Goal: Task Accomplishment & Management: Manage account settings

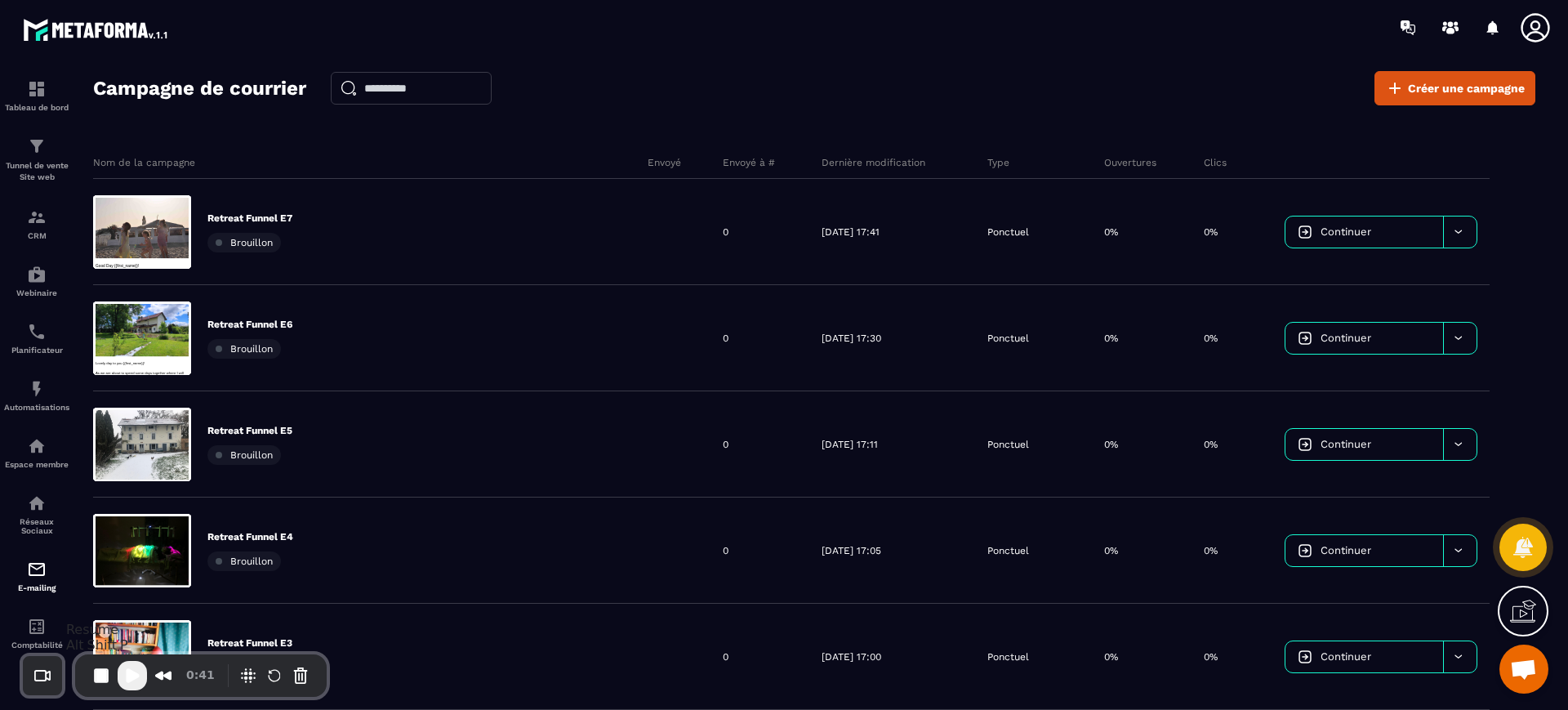
click at [129, 675] on span "Play Recording" at bounding box center [132, 676] width 20 height 20
click at [129, 675] on button "Pause Recording" at bounding box center [136, 677] width 26 height 26
click at [133, 673] on span "Play Recording" at bounding box center [132, 676] width 20 height 20
click at [880, 86] on div "Campagne de courrier Créer une campagne" at bounding box center [814, 88] width 1442 height 34
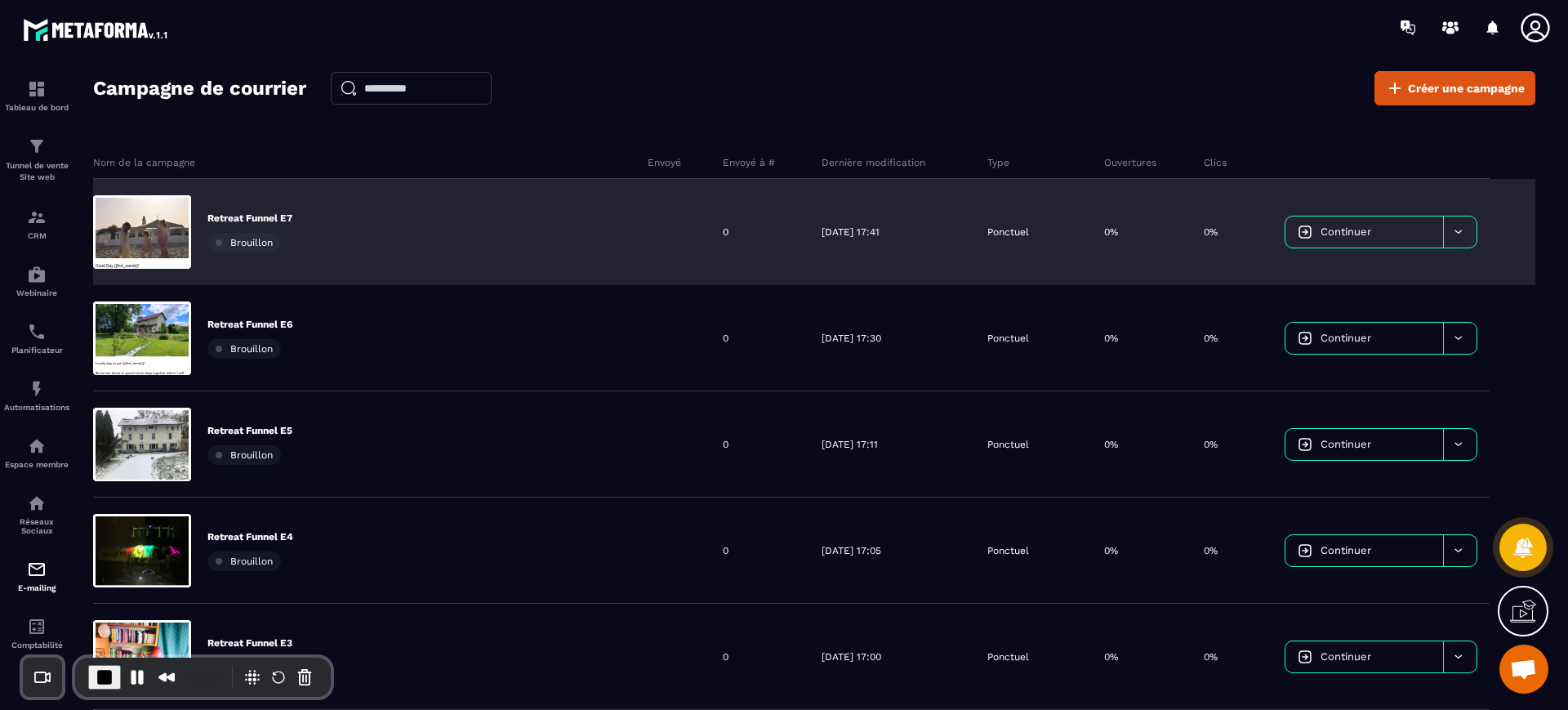
click at [1304, 227] on link "Continuer" at bounding box center [1364, 232] width 157 height 31
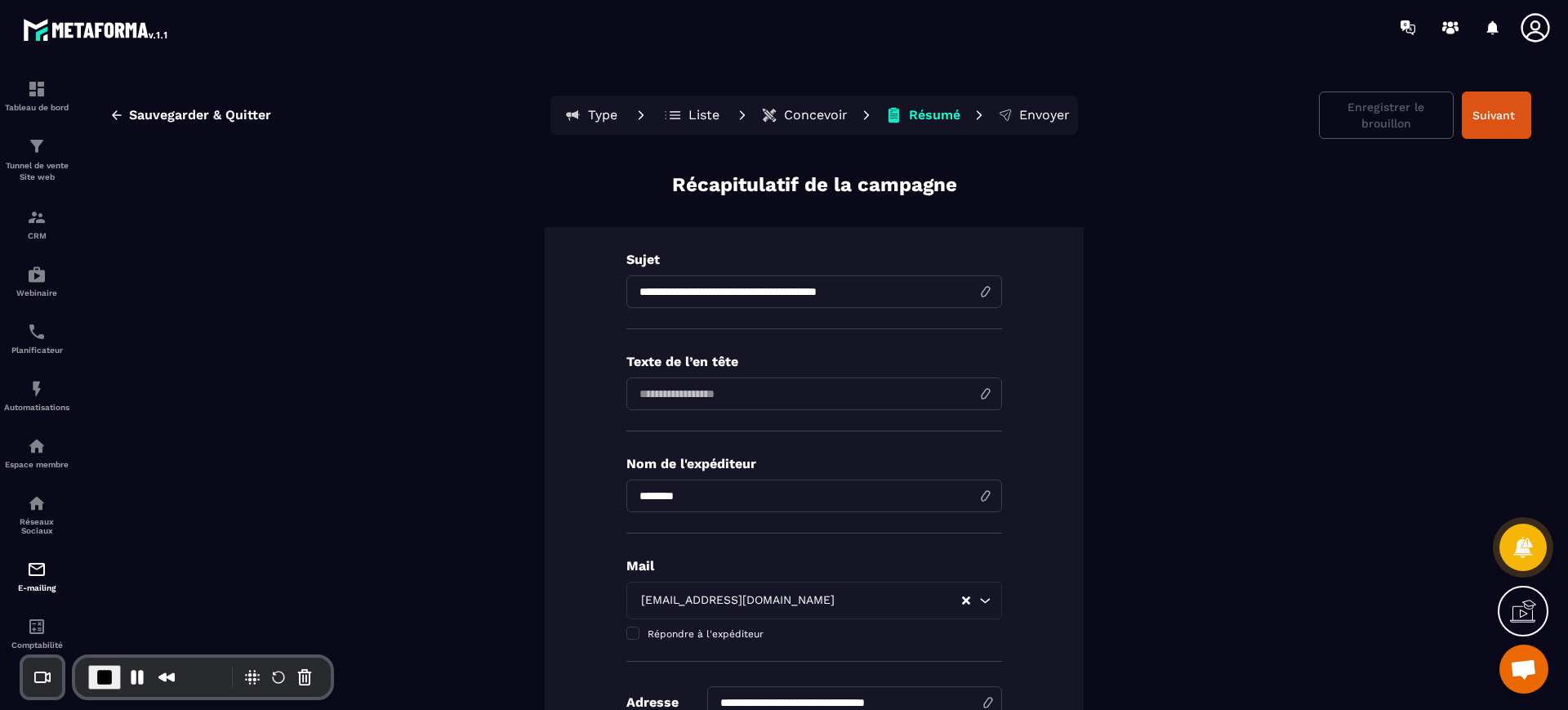
click at [599, 110] on p "Type" at bounding box center [603, 115] width 29 height 16
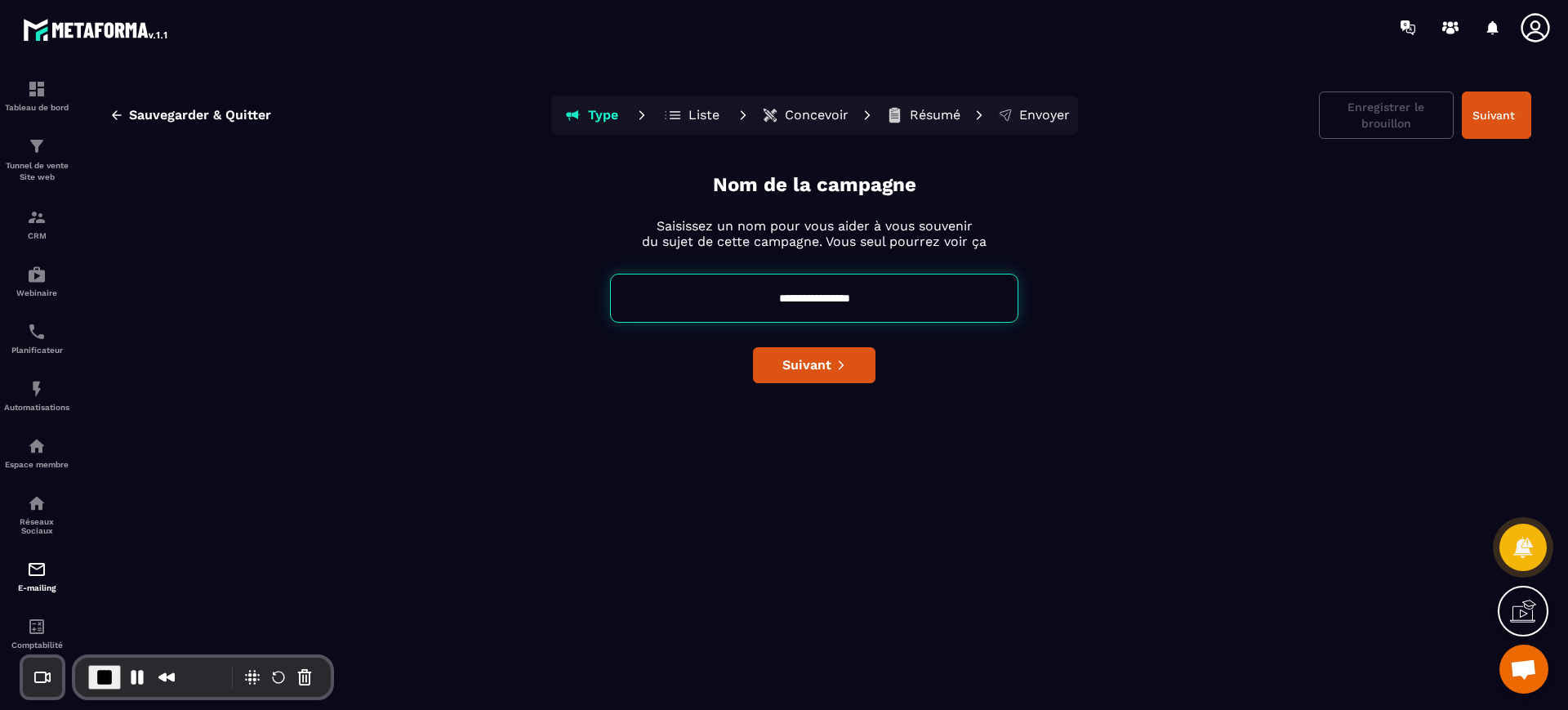
drag, startPoint x: 756, startPoint y: 308, endPoint x: 925, endPoint y: 311, distance: 169.0
click at [925, 311] on input "**********" at bounding box center [814, 298] width 408 height 49
click at [702, 124] on button "Liste" at bounding box center [693, 115] width 73 height 33
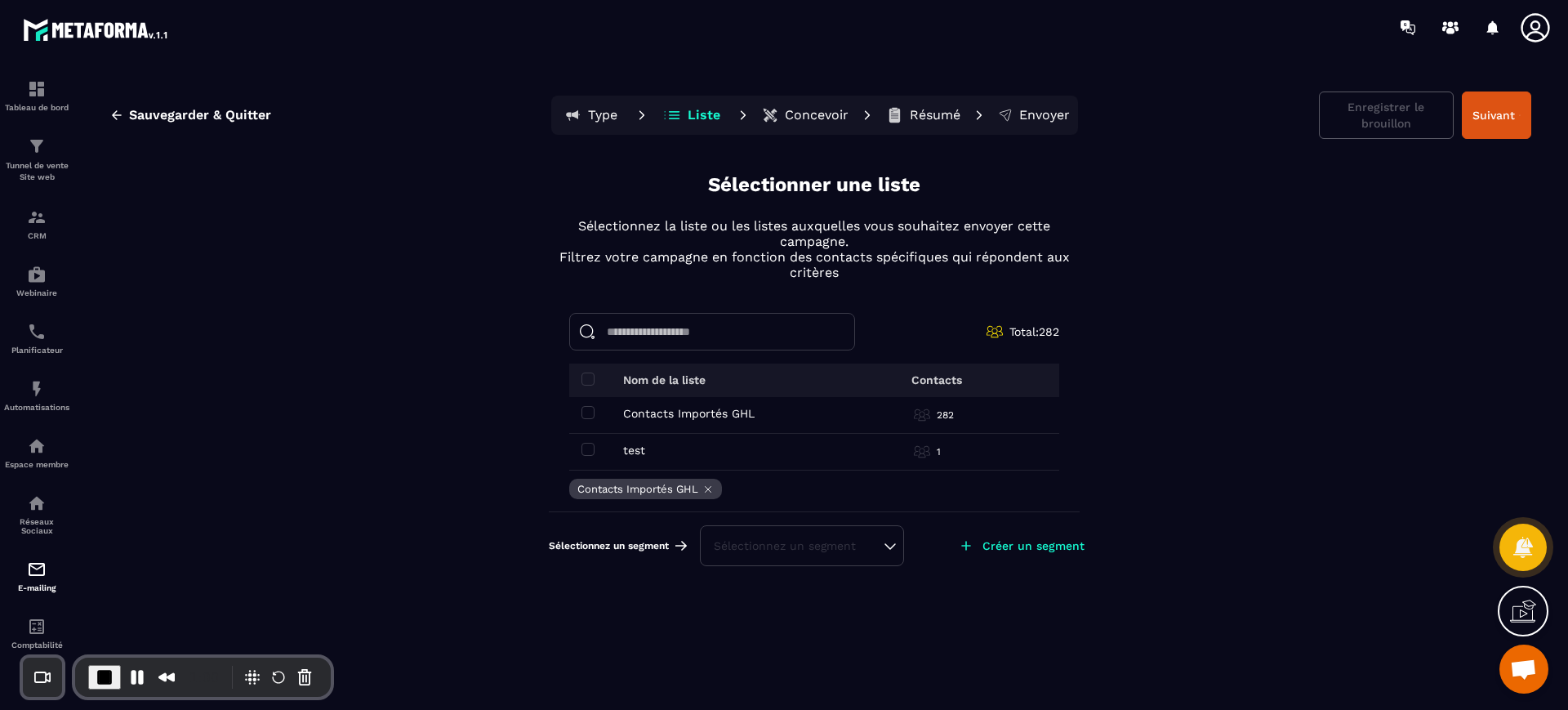
click at [796, 112] on p "Concevoir" at bounding box center [816, 115] width 63 height 16
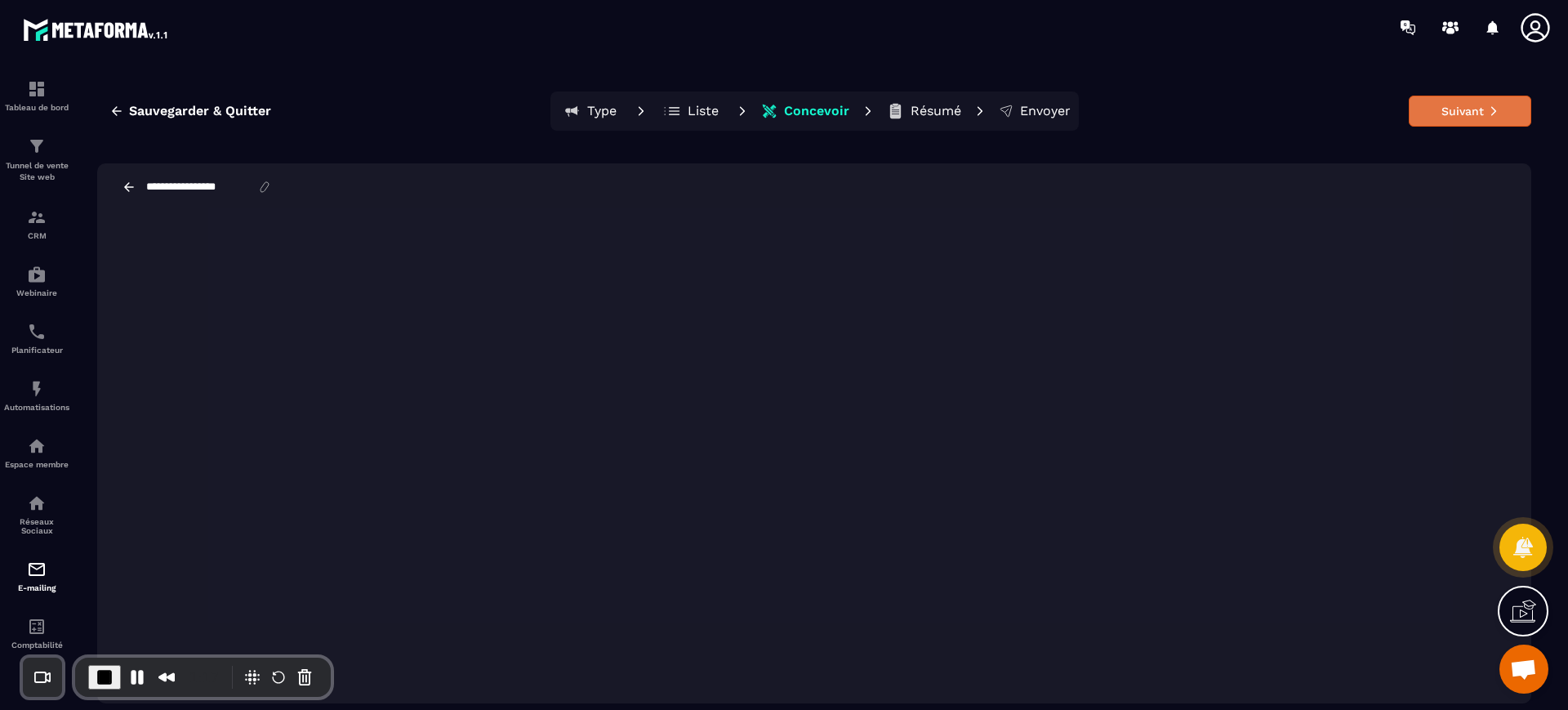
click at [1472, 105] on button "Suivant" at bounding box center [1469, 111] width 122 height 31
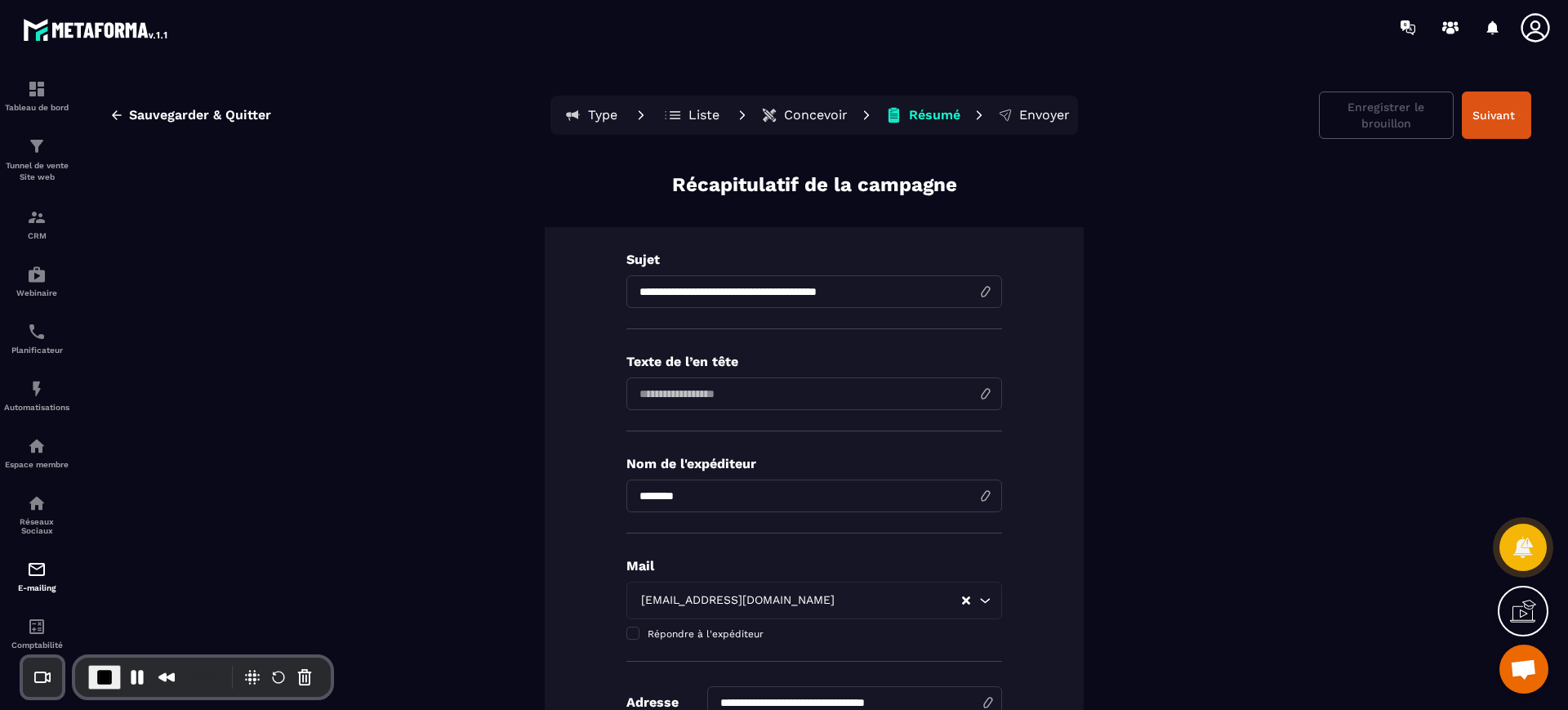
drag, startPoint x: 889, startPoint y: 293, endPoint x: 601, endPoint y: 311, distance: 288.6
click at [601, 311] on div "**********" at bounding box center [814, 485] width 539 height 516
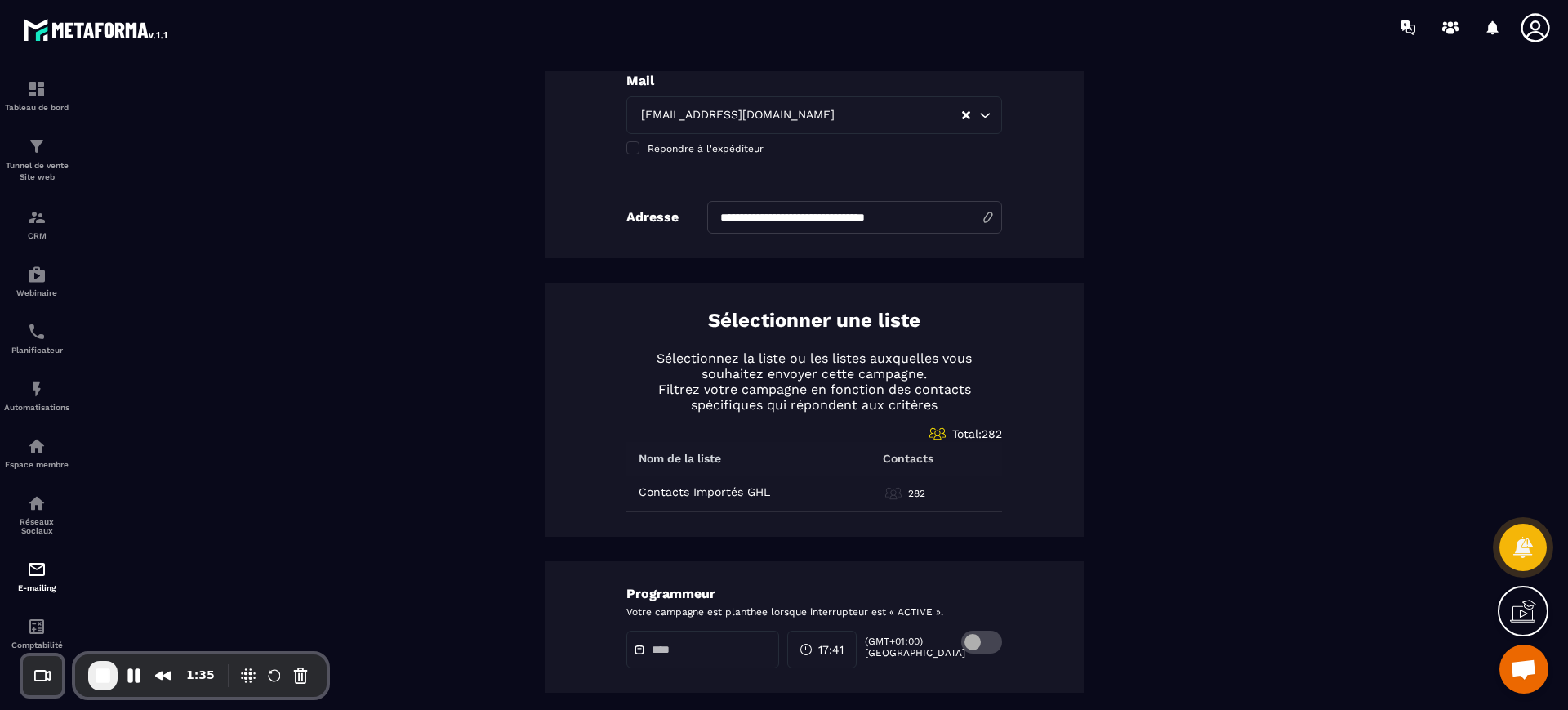
scroll to position [673, 0]
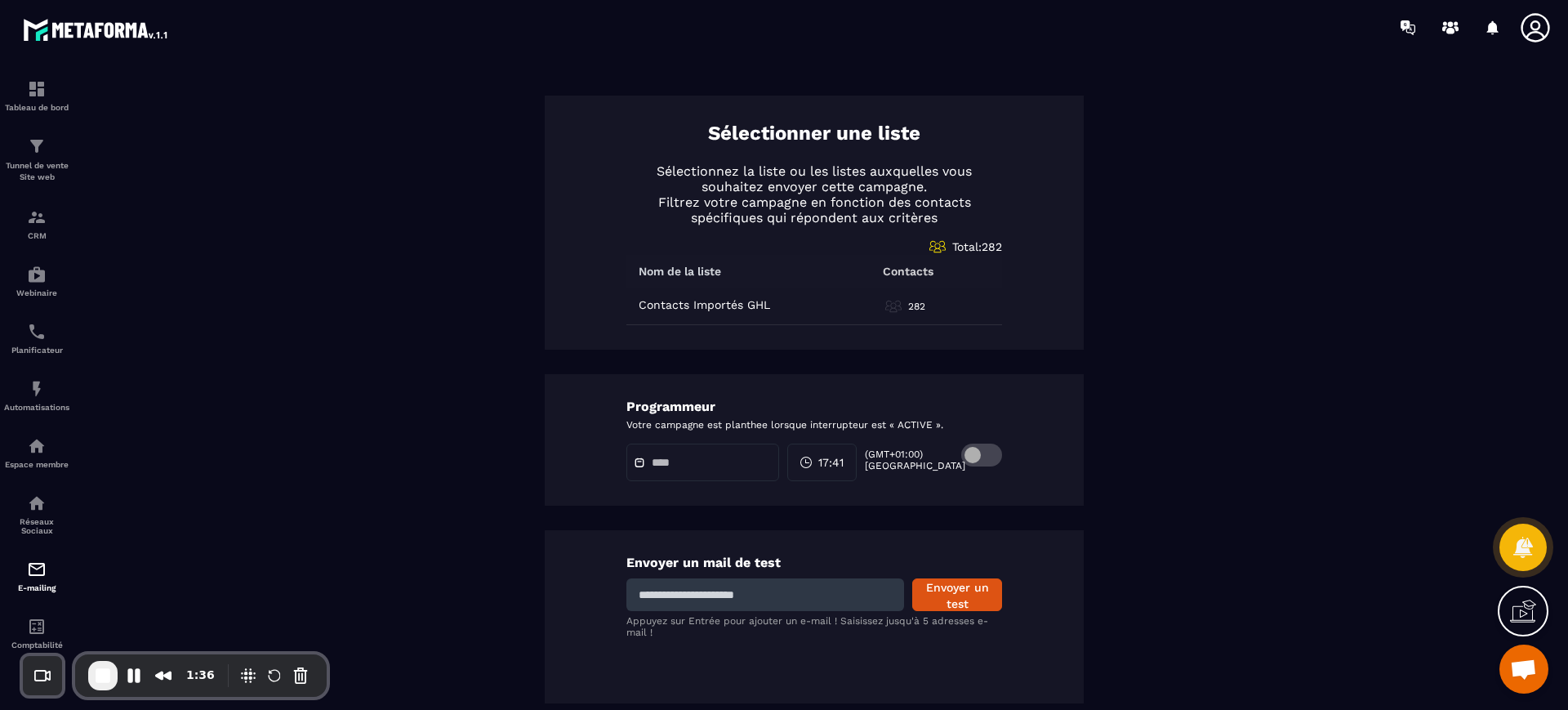
click at [759, 609] on input at bounding box center [765, 595] width 277 height 33
type input "**********"
click at [936, 595] on button "Envoyer un test" at bounding box center [956, 595] width 90 height 33
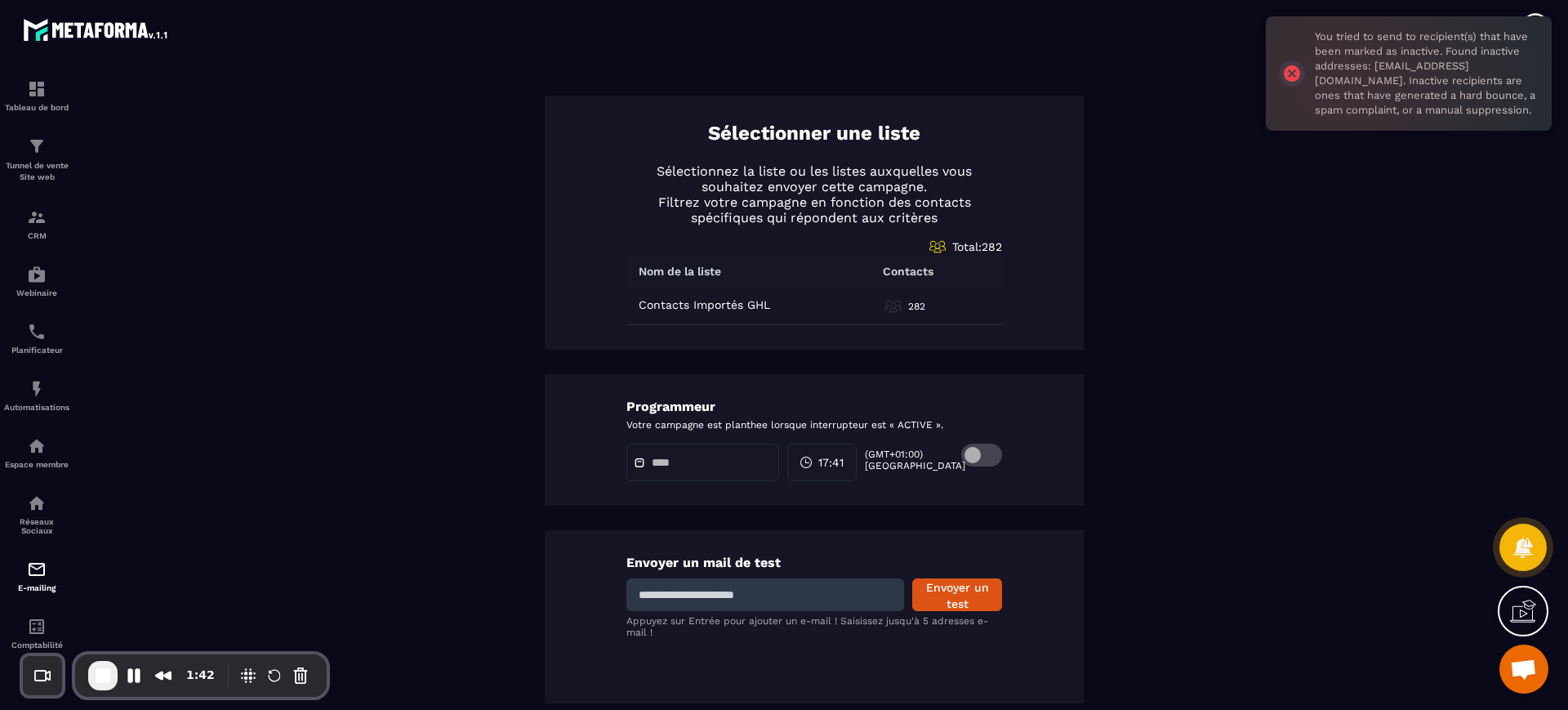
click at [684, 598] on input at bounding box center [765, 595] width 277 height 33
type input "**********"
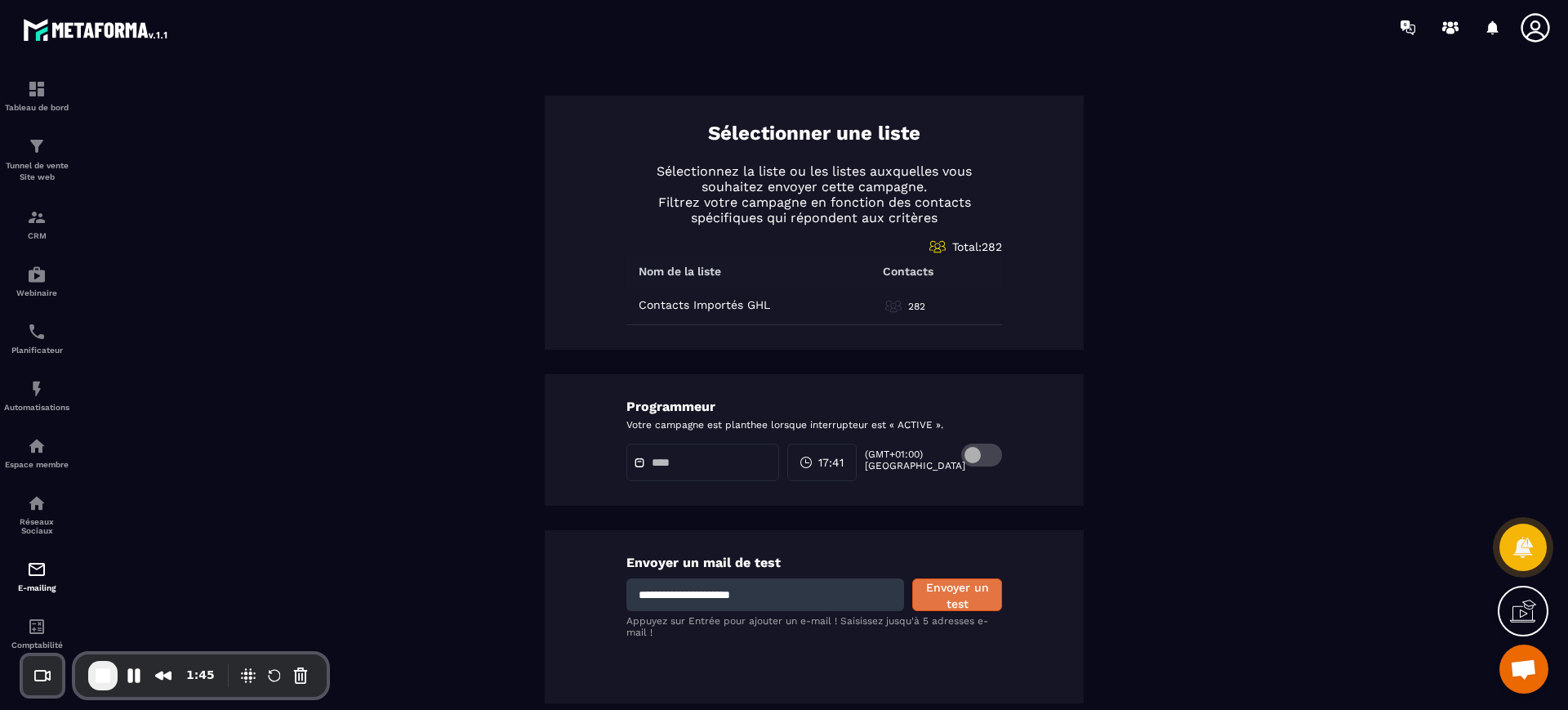
click at [962, 587] on button "Envoyer un test" at bounding box center [956, 595] width 90 height 33
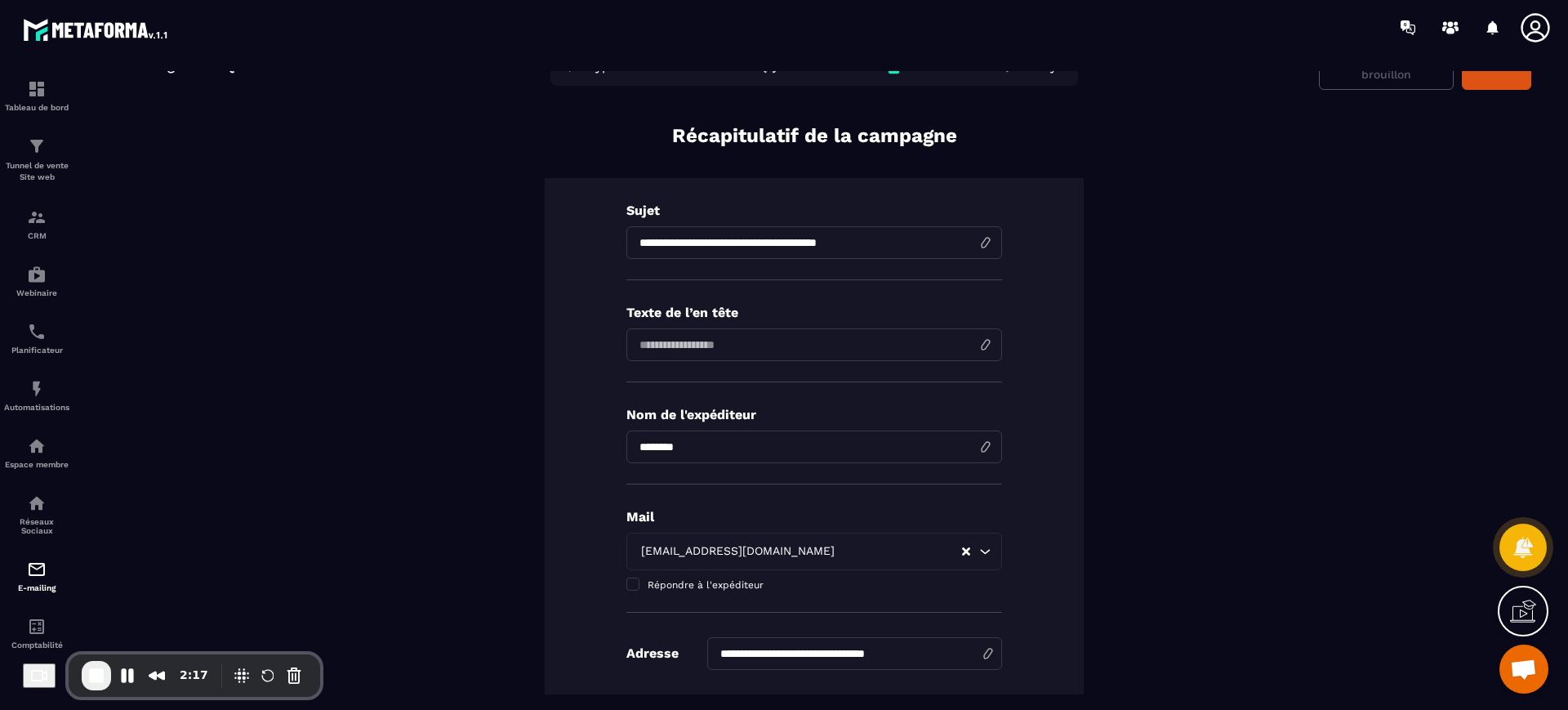
scroll to position [0, 0]
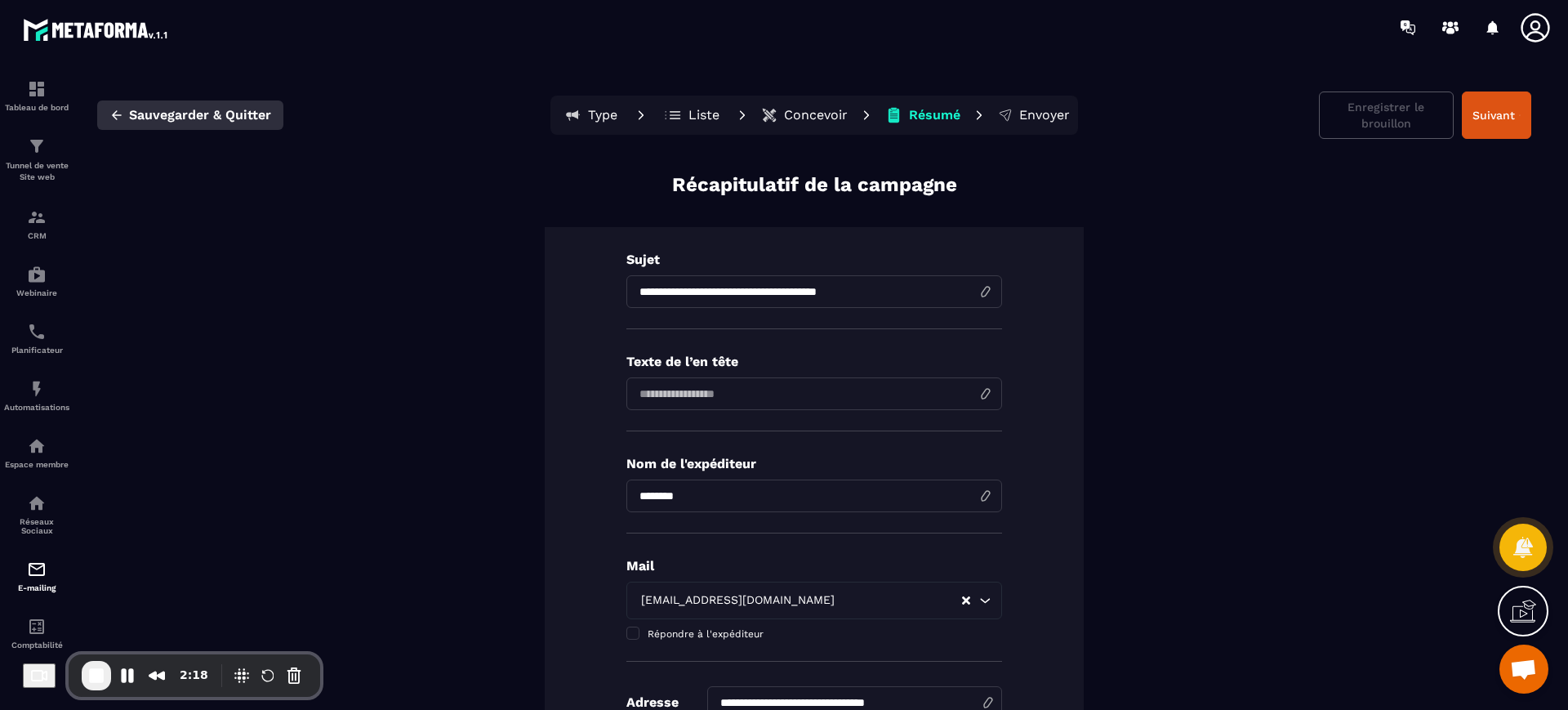
click at [210, 117] on span "Sauvegarder & Quitter" at bounding box center [200, 115] width 142 height 16
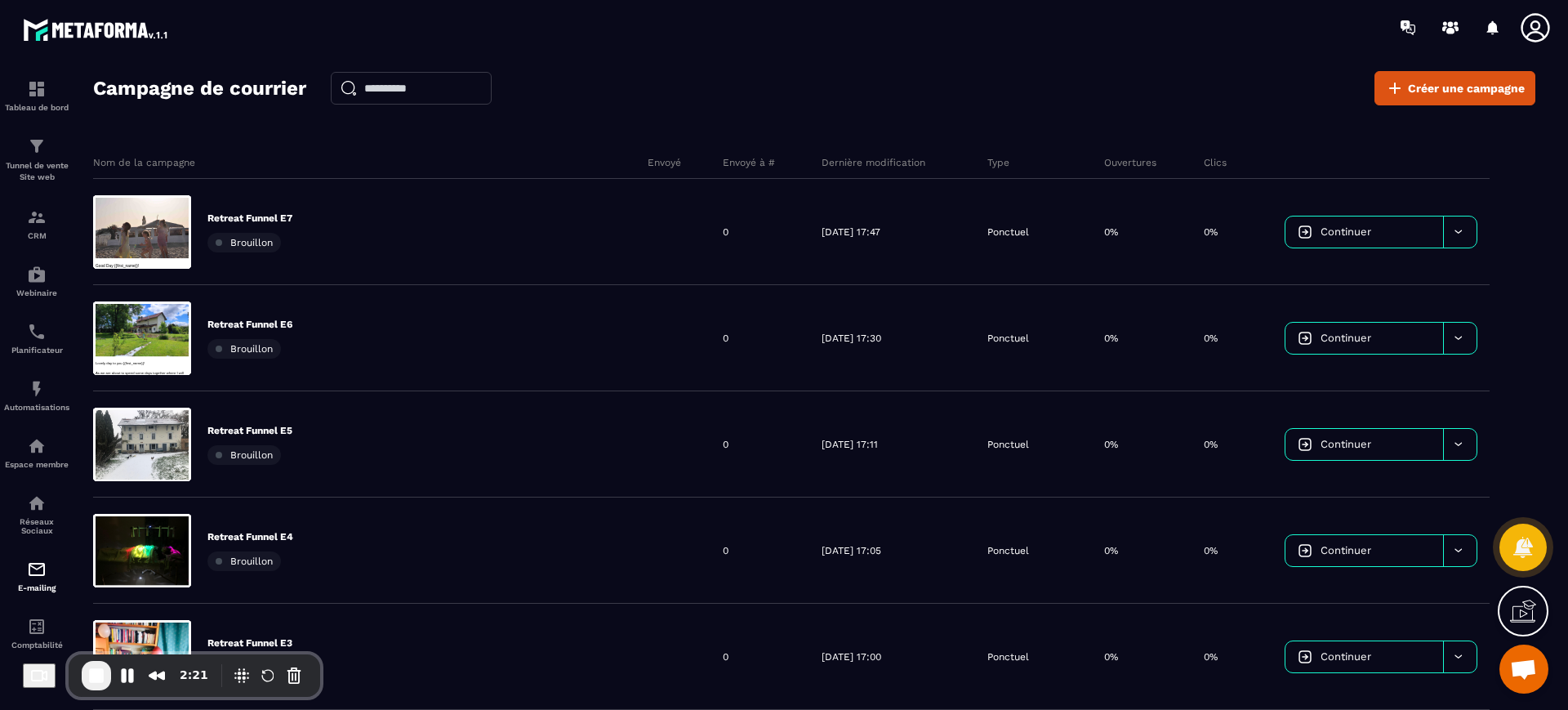
click at [637, 111] on div "Campagne de courrier Créer une campagne Nom de la campagne Envoyé Envoyé à # De…" at bounding box center [814, 398] width 1442 height 653
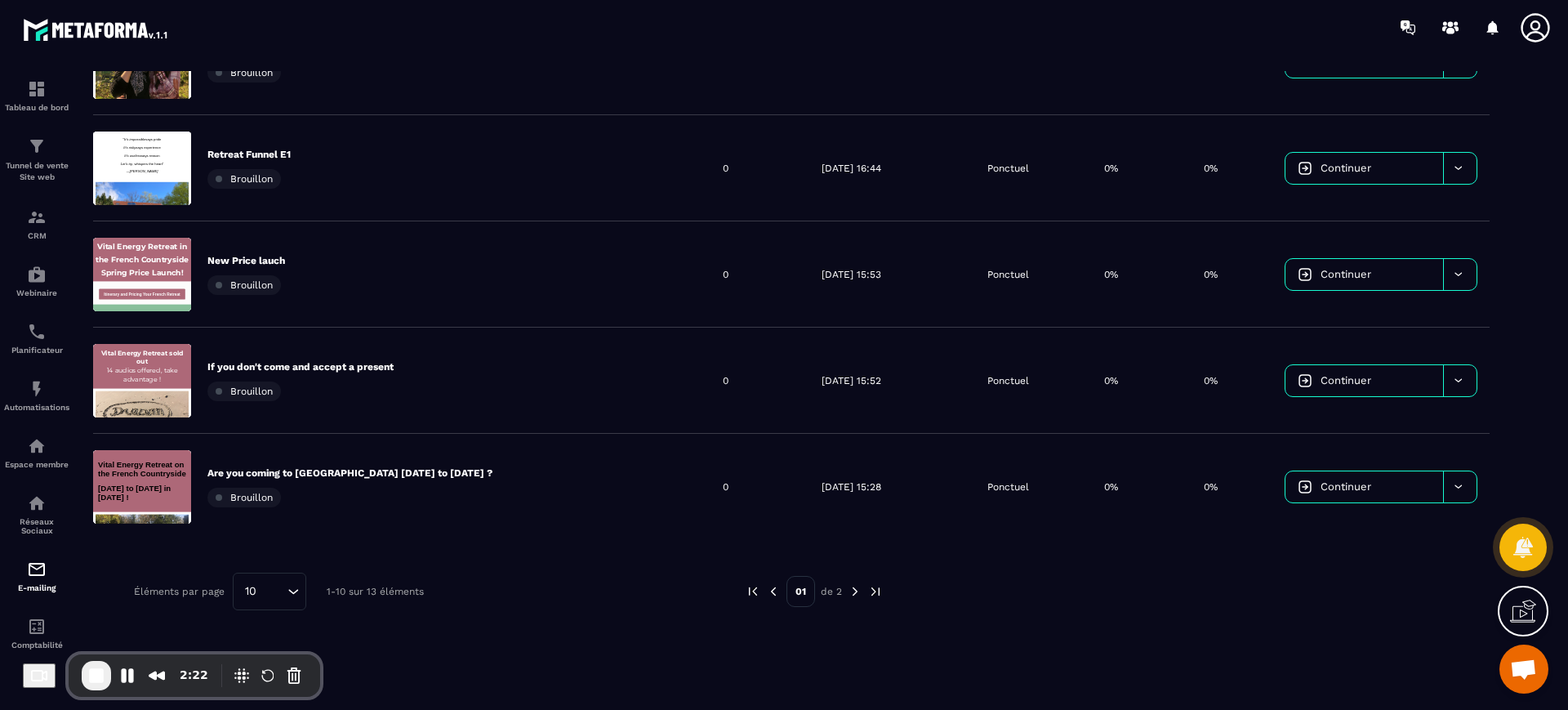
scroll to position [710, 0]
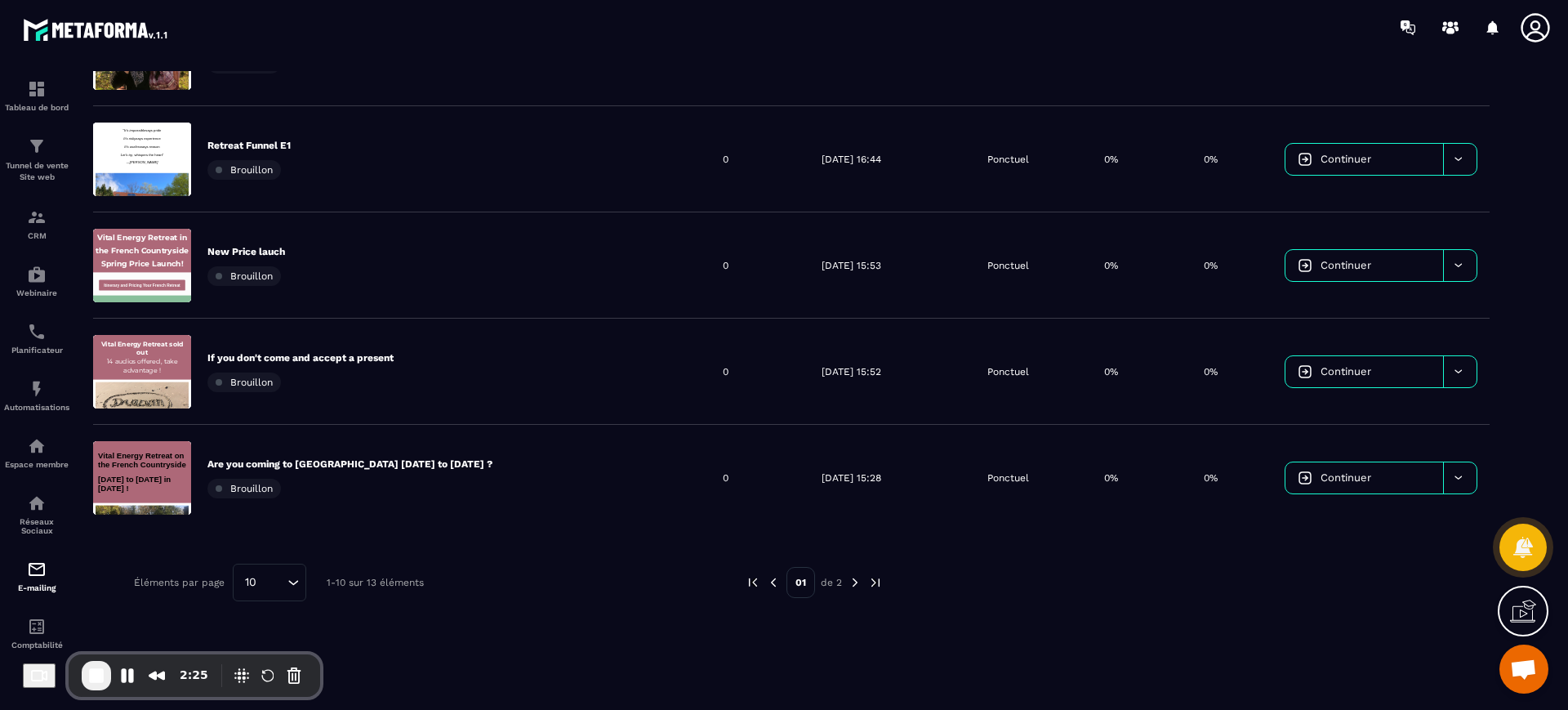
click at [855, 583] on img at bounding box center [855, 582] width 14 height 14
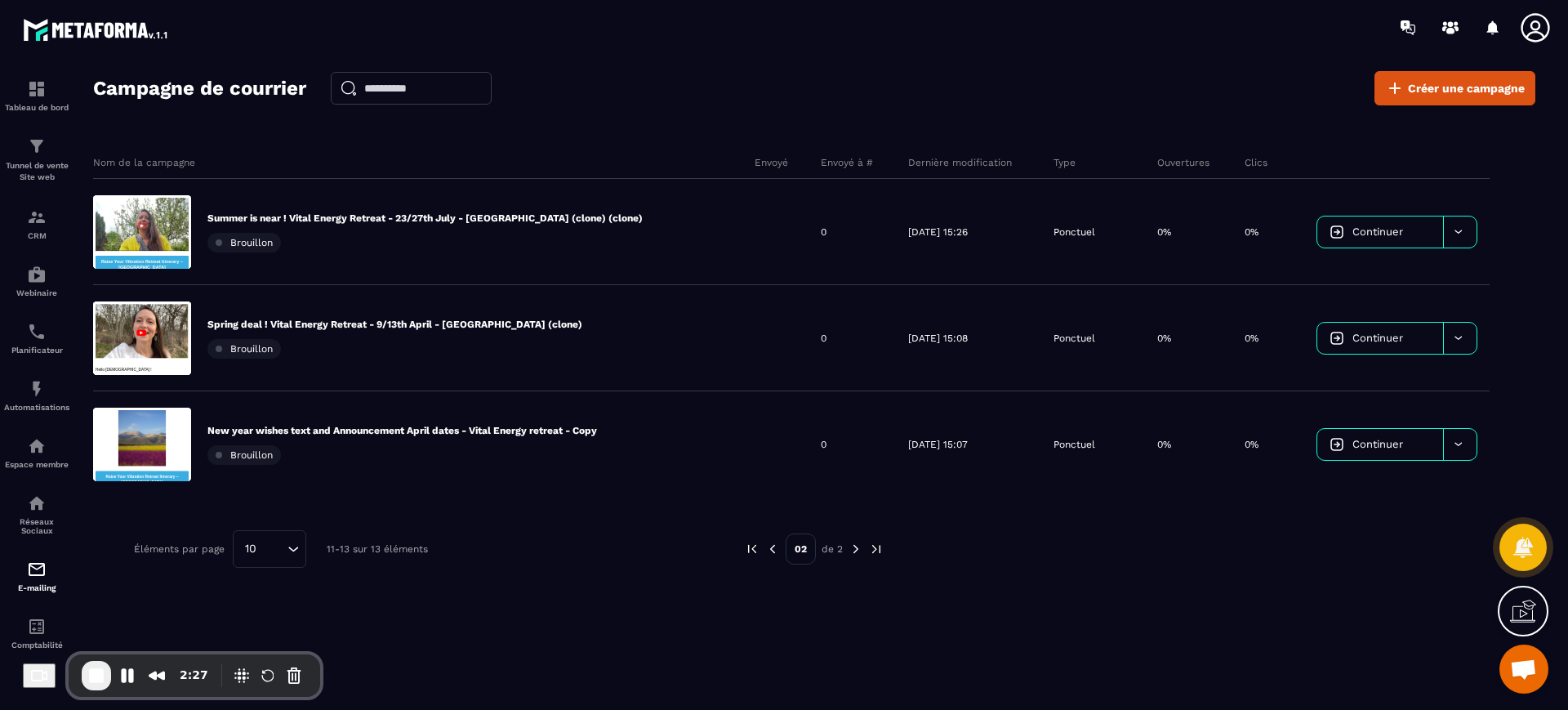
scroll to position [0, 0]
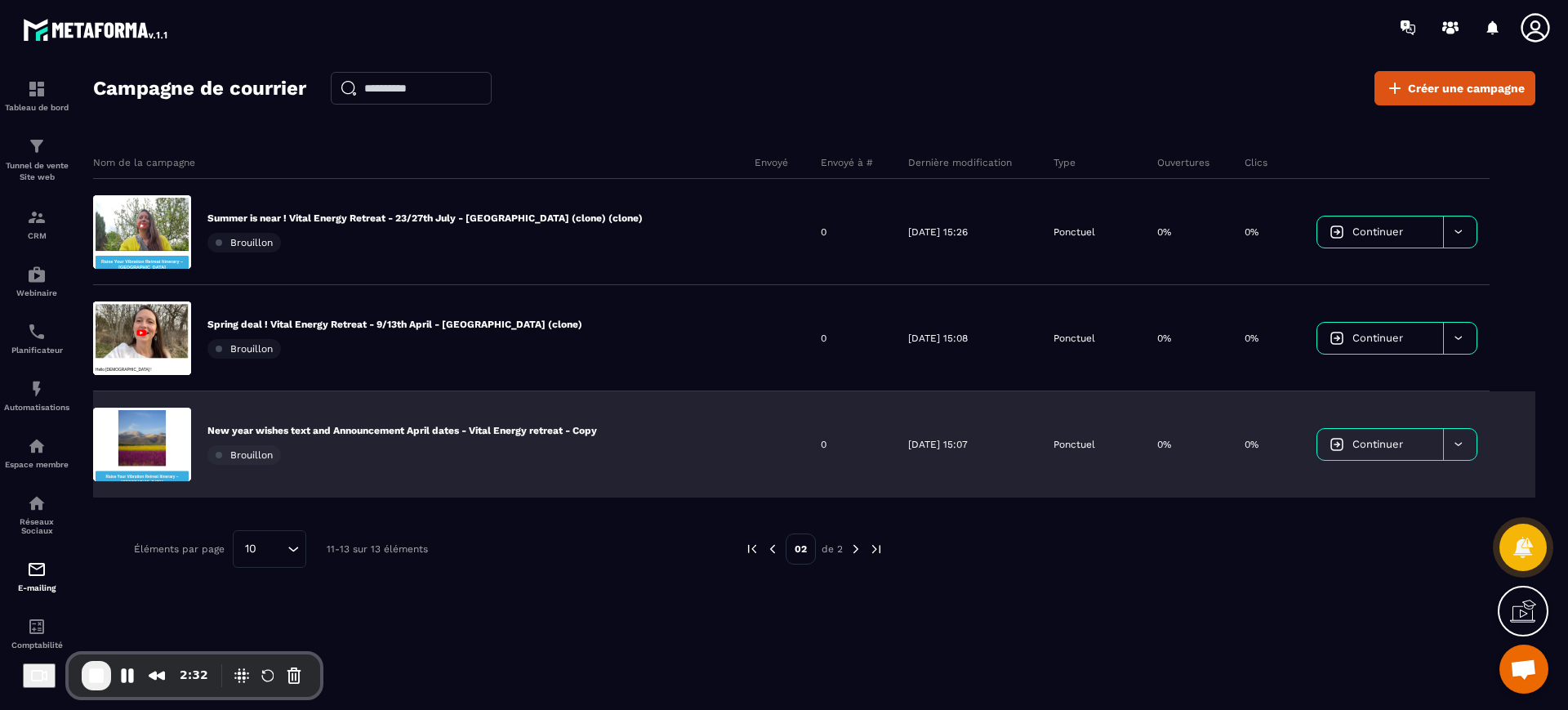
click at [260, 428] on p "New year wishes text and Announcement April dates - Vital Energy retreat - Copy" at bounding box center [402, 430] width 390 height 13
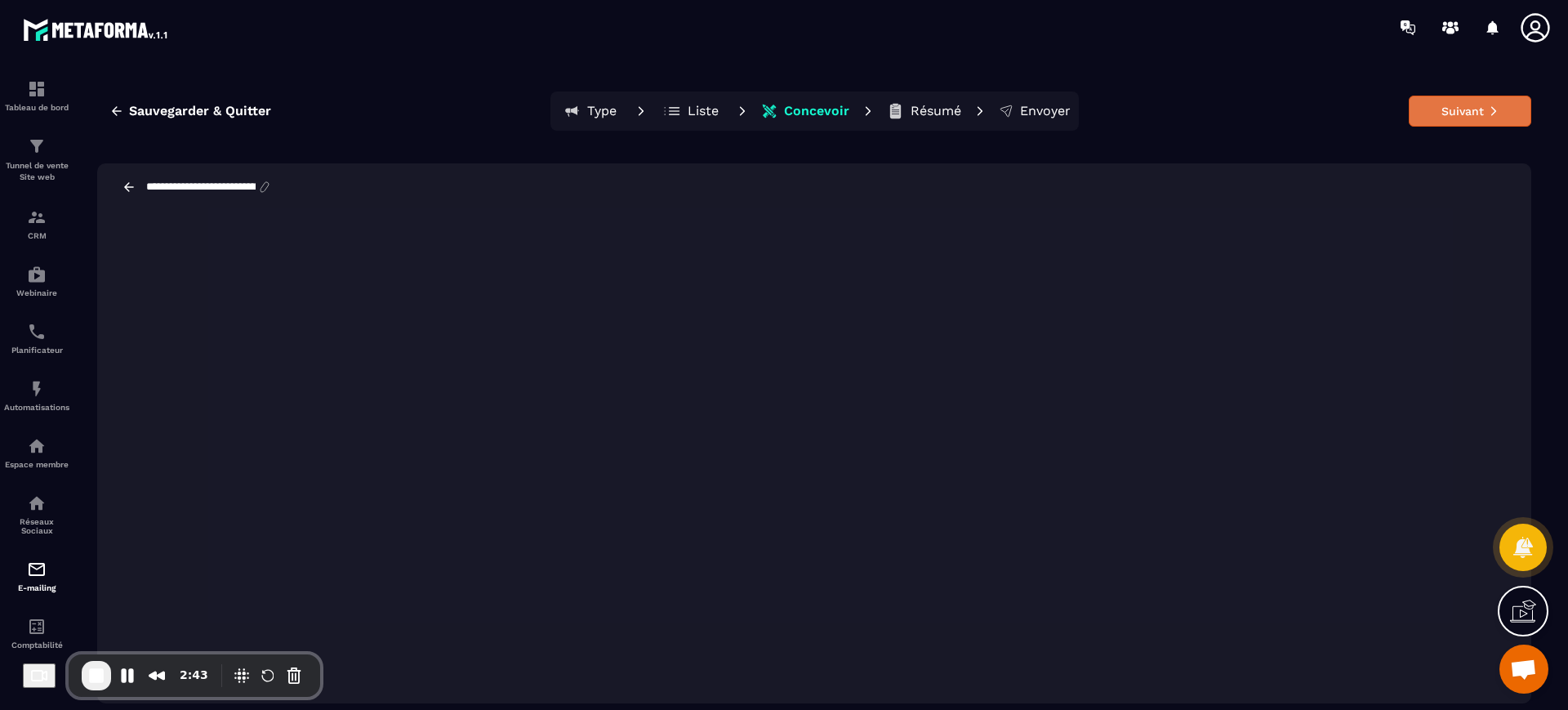
click at [1509, 109] on button "Suivant" at bounding box center [1469, 111] width 122 height 31
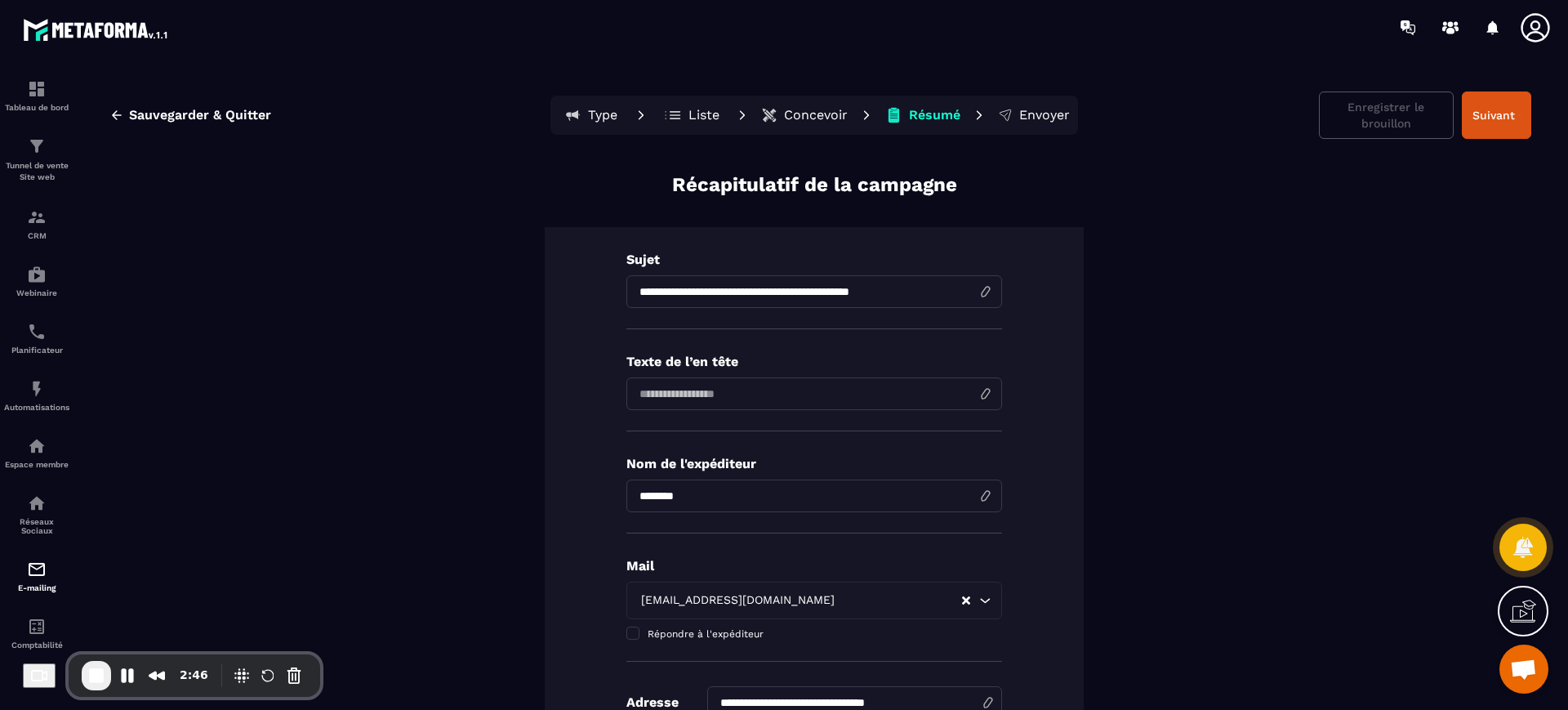
drag, startPoint x: 676, startPoint y: 288, endPoint x: 913, endPoint y: 294, distance: 237.1
click at [913, 294] on input "**********" at bounding box center [814, 292] width 375 height 33
click at [181, 121] on span "Sauvegarder & Quitter" at bounding box center [200, 115] width 142 height 16
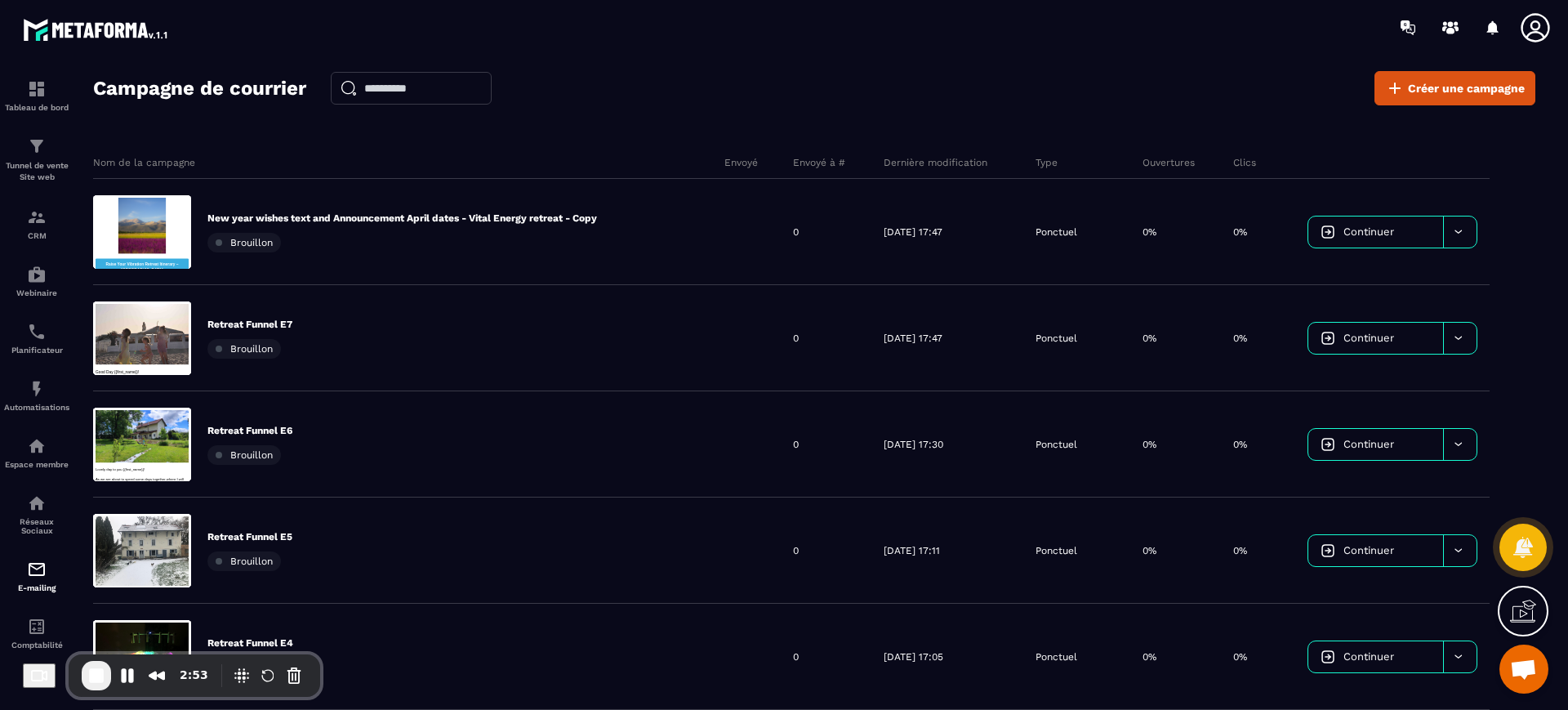
click at [1514, 611] on icon at bounding box center [1523, 611] width 26 height 26
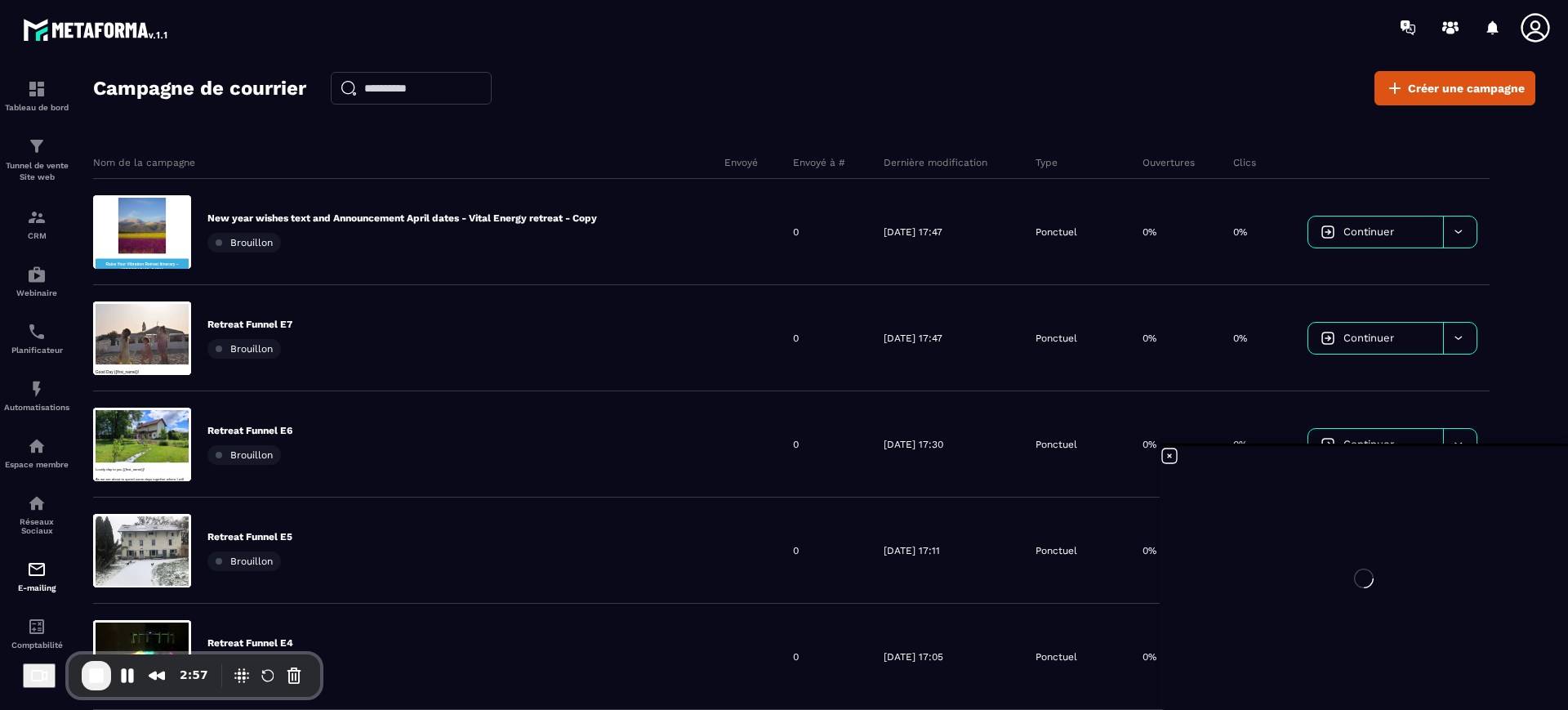
click at [862, 120] on div "Campagne de courrier Créer une campagne Nom de la campagne Envoyé Envoyé à # De…" at bounding box center [814, 398] width 1442 height 653
click at [1459, 88] on span "Créer une campagne" at bounding box center [1465, 88] width 117 height 16
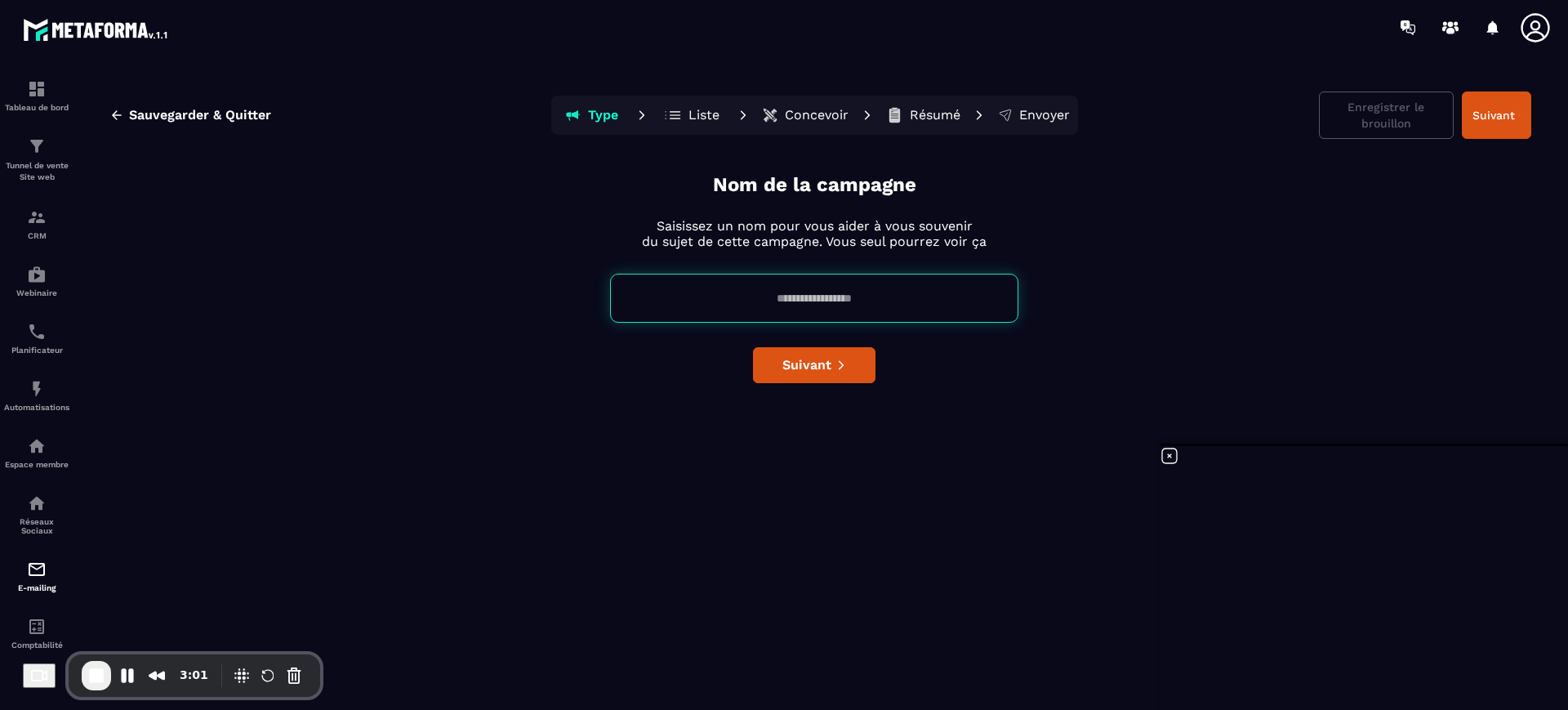
click at [802, 295] on input at bounding box center [814, 298] width 408 height 49
type input "*"
type input "**********"
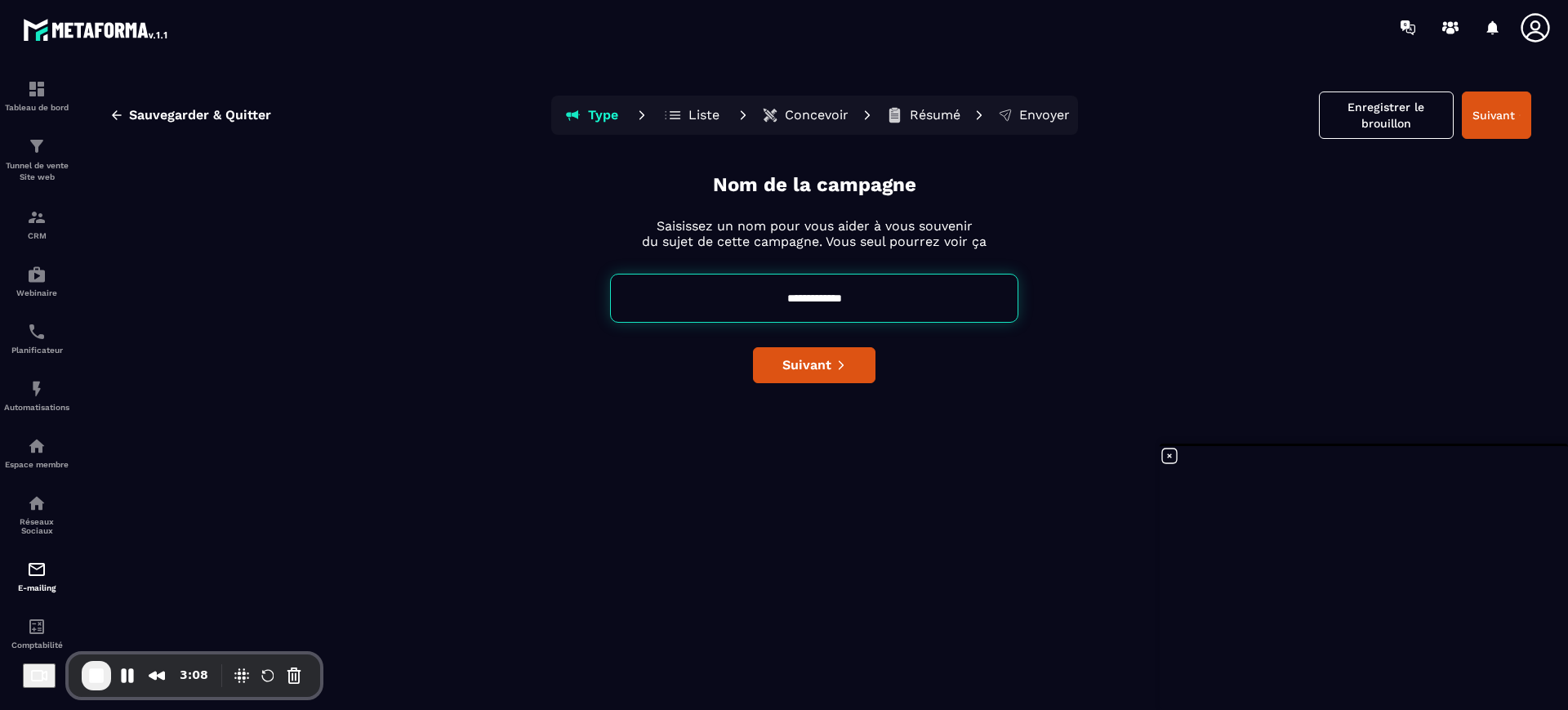
click at [1008, 394] on div "**********" at bounding box center [814, 437] width 1434 height 532
click at [837, 384] on div "**********" at bounding box center [814, 437] width 1434 height 532
click at [833, 370] on button "Suivant" at bounding box center [814, 365] width 122 height 36
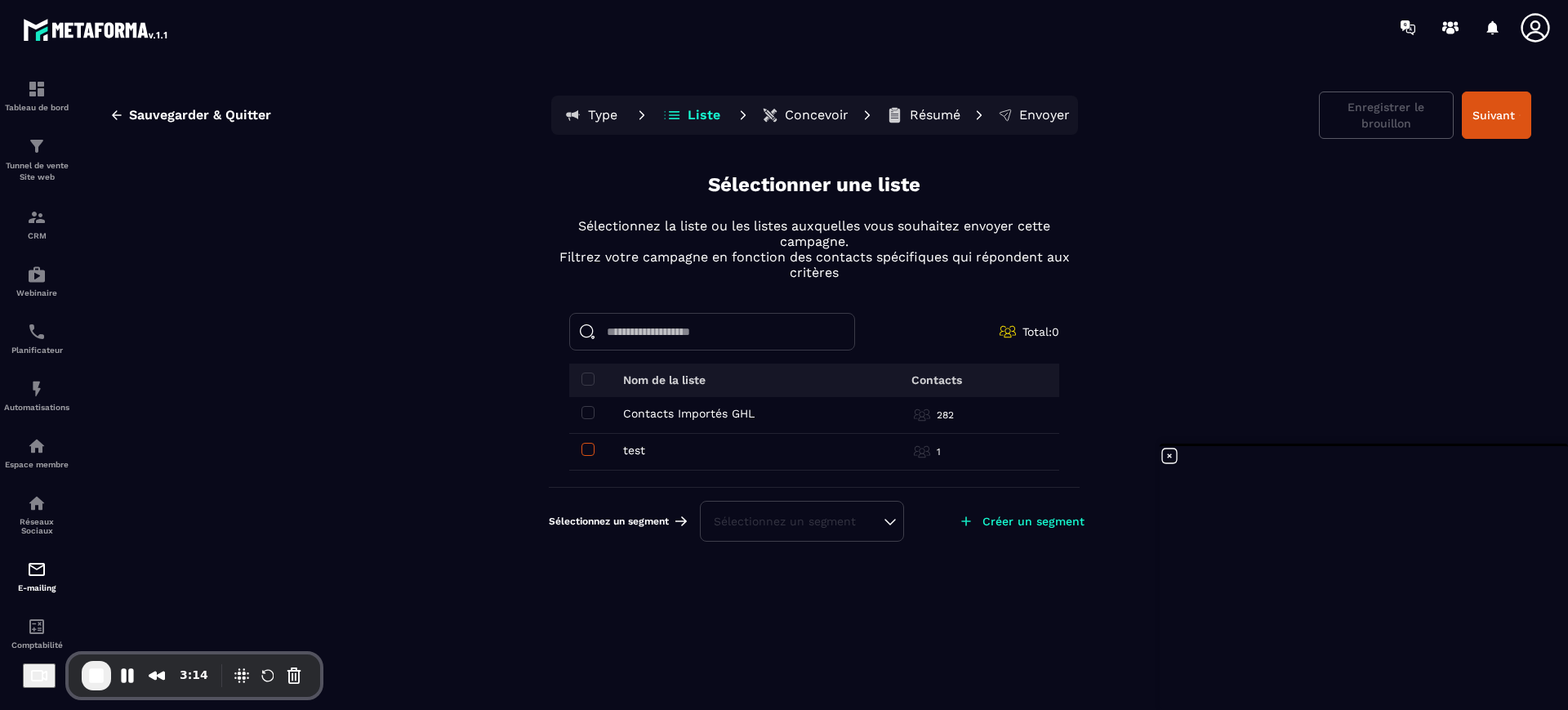
click at [583, 452] on span at bounding box center [587, 450] width 13 height 13
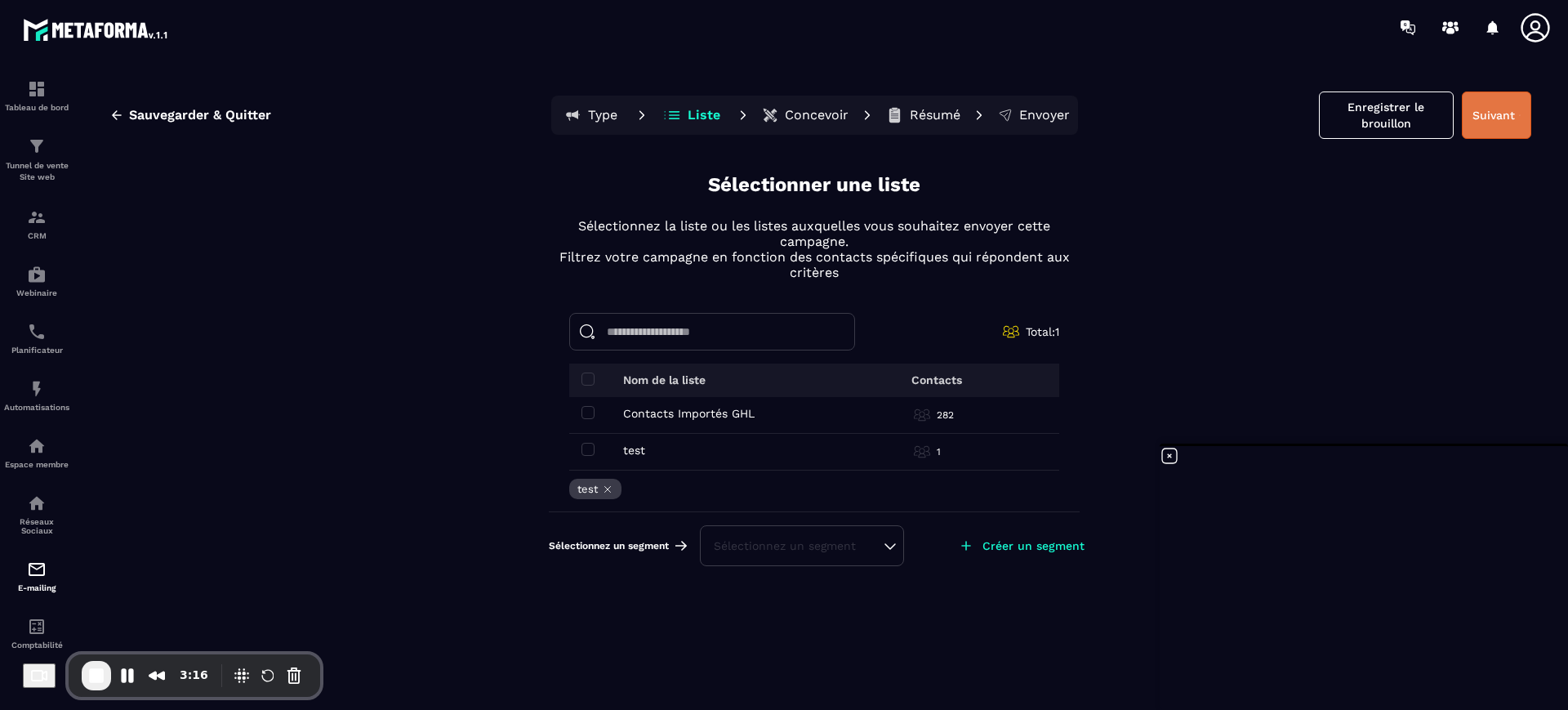
click at [1514, 116] on button "Suivant" at bounding box center [1497, 115] width 70 height 47
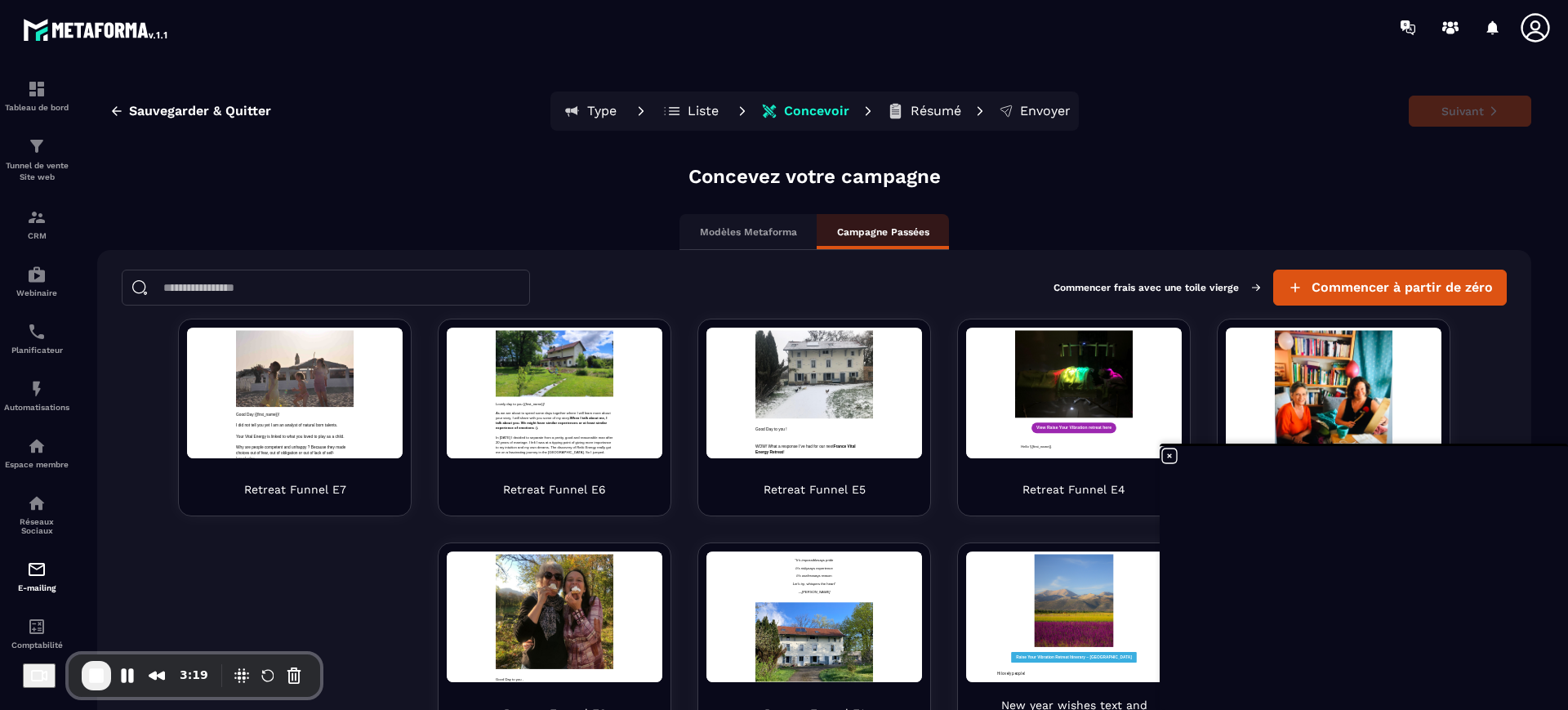
click at [1173, 452] on icon at bounding box center [1170, 456] width 20 height 20
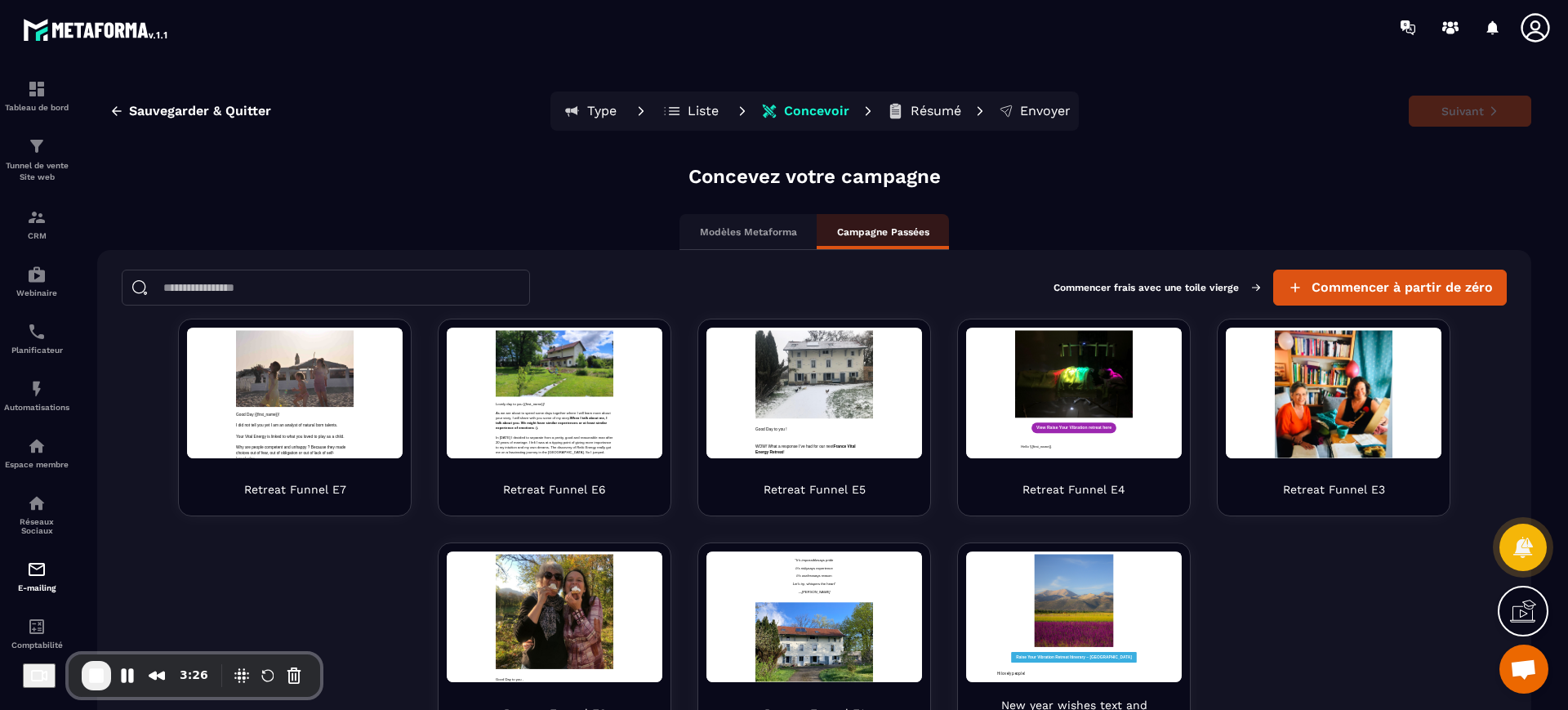
click at [700, 230] on p "Modèles Metaforma" at bounding box center [748, 232] width 97 height 13
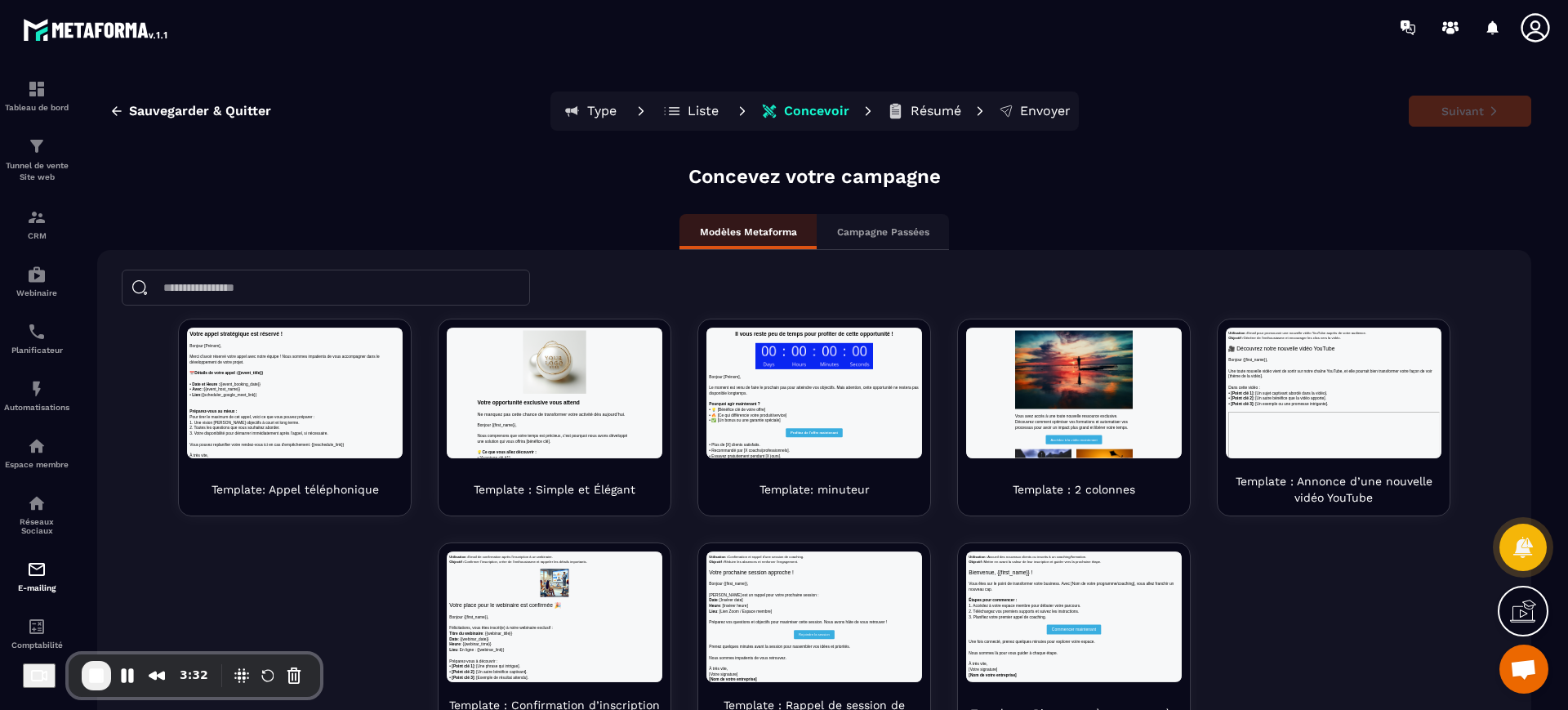
click at [864, 244] on div "Campagne Passées" at bounding box center [883, 232] width 132 height 36
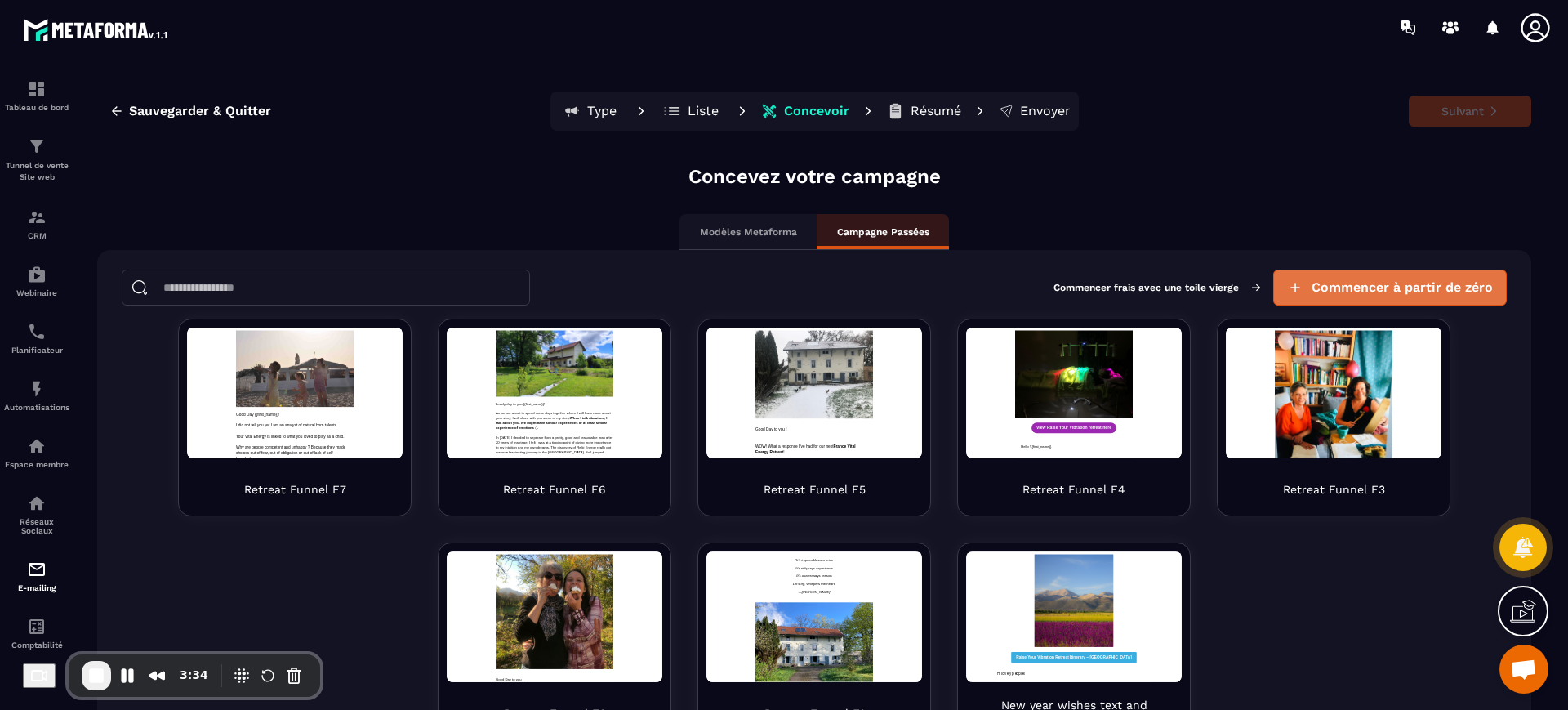
click at [1351, 288] on span "Commencer à partir de zéro" at bounding box center [1401, 287] width 181 height 16
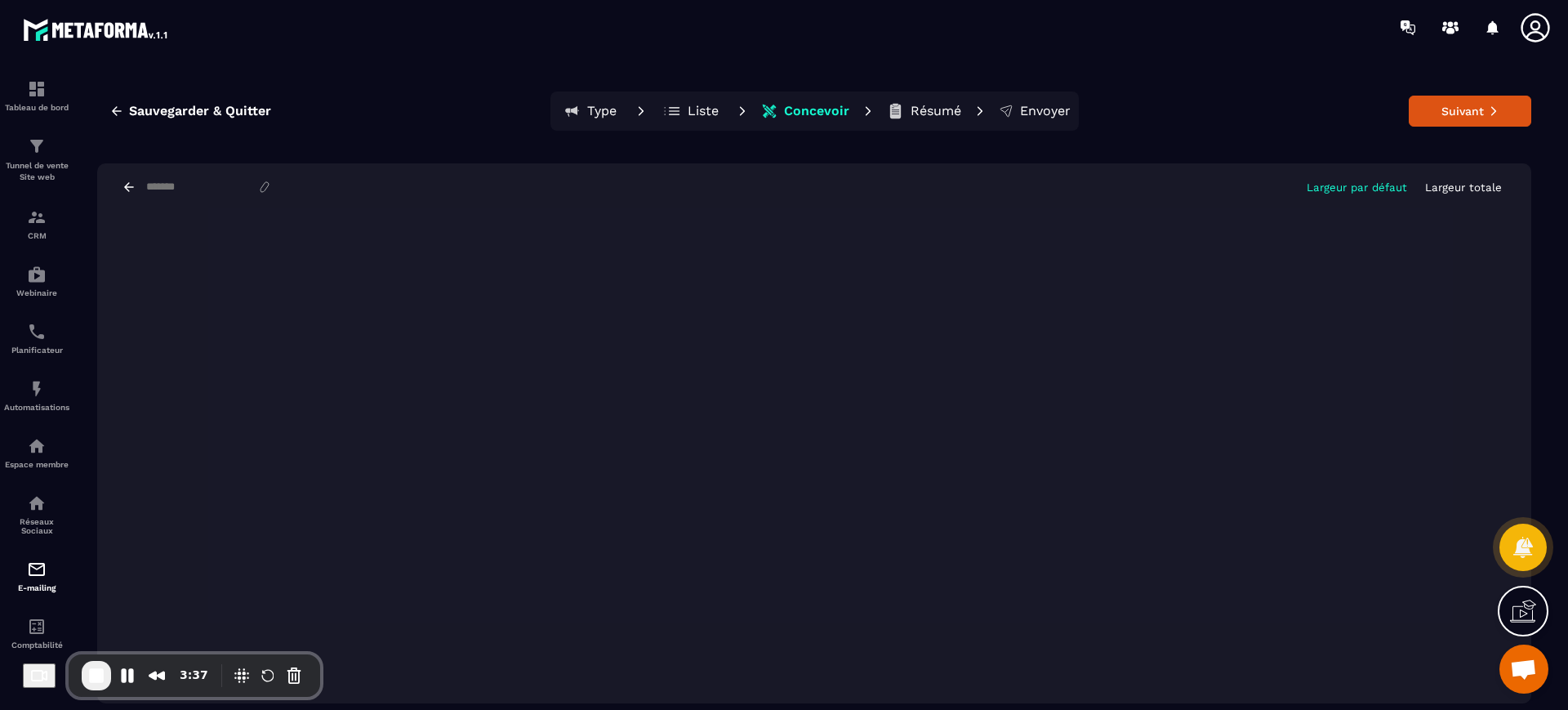
click at [204, 189] on input at bounding box center [201, 186] width 112 height 13
type input "**********"
click at [1514, 117] on button "Suivant" at bounding box center [1469, 111] width 122 height 31
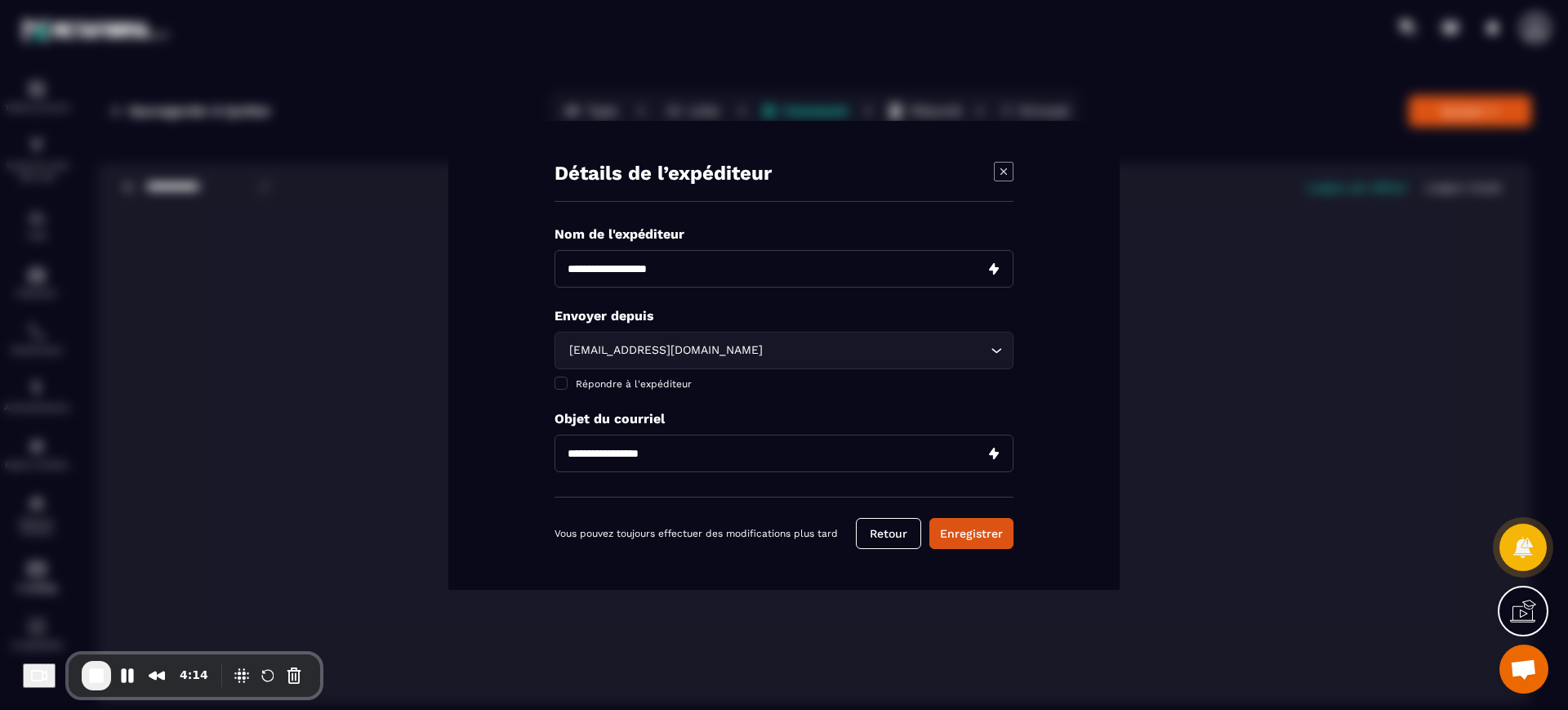
click at [768, 281] on input "Modal window" at bounding box center [784, 268] width 459 height 37
type input "********"
click at [654, 345] on div "[EMAIL_ADDRESS][DOMAIN_NAME]" at bounding box center [776, 351] width 424 height 18
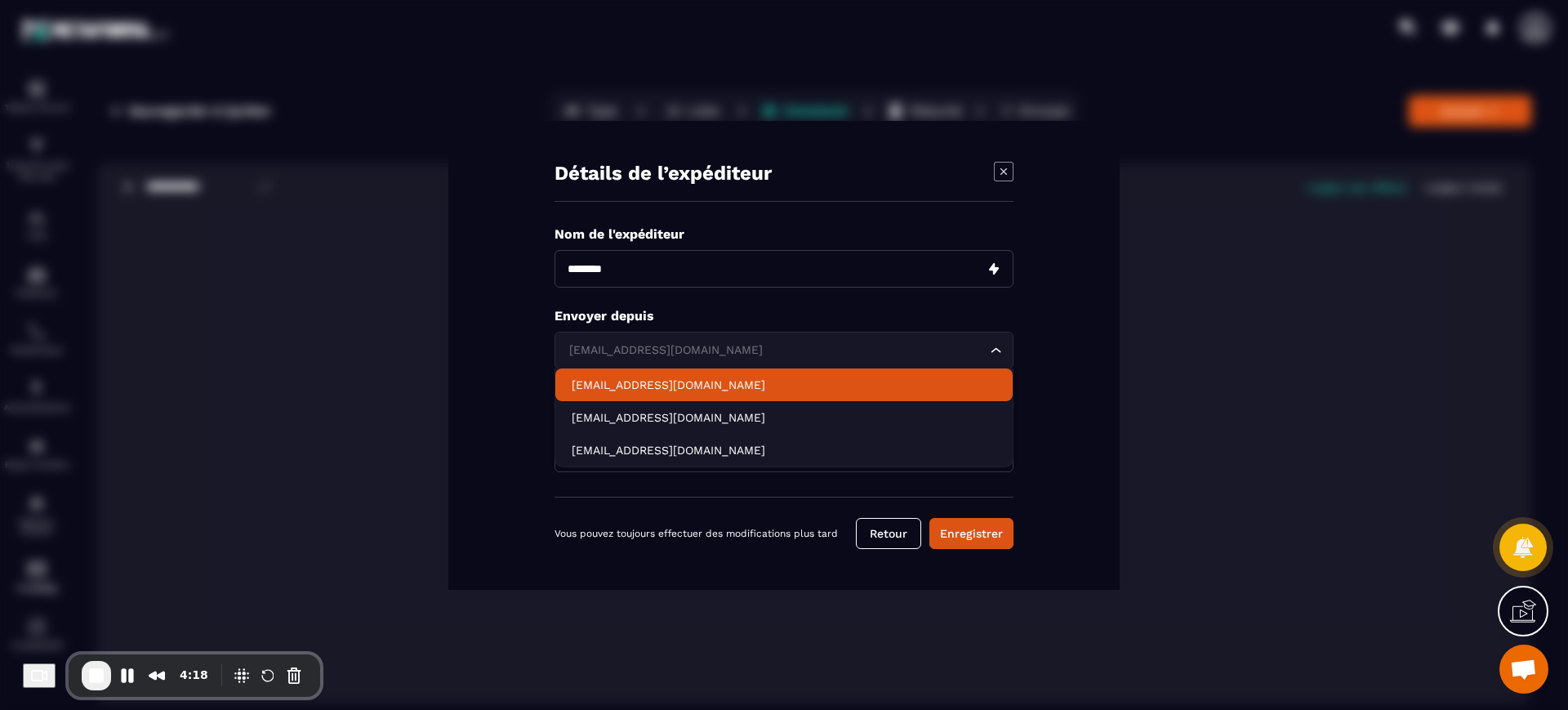
click at [653, 388] on p "[EMAIL_ADDRESS][DOMAIN_NAME]" at bounding box center [784, 384] width 424 height 16
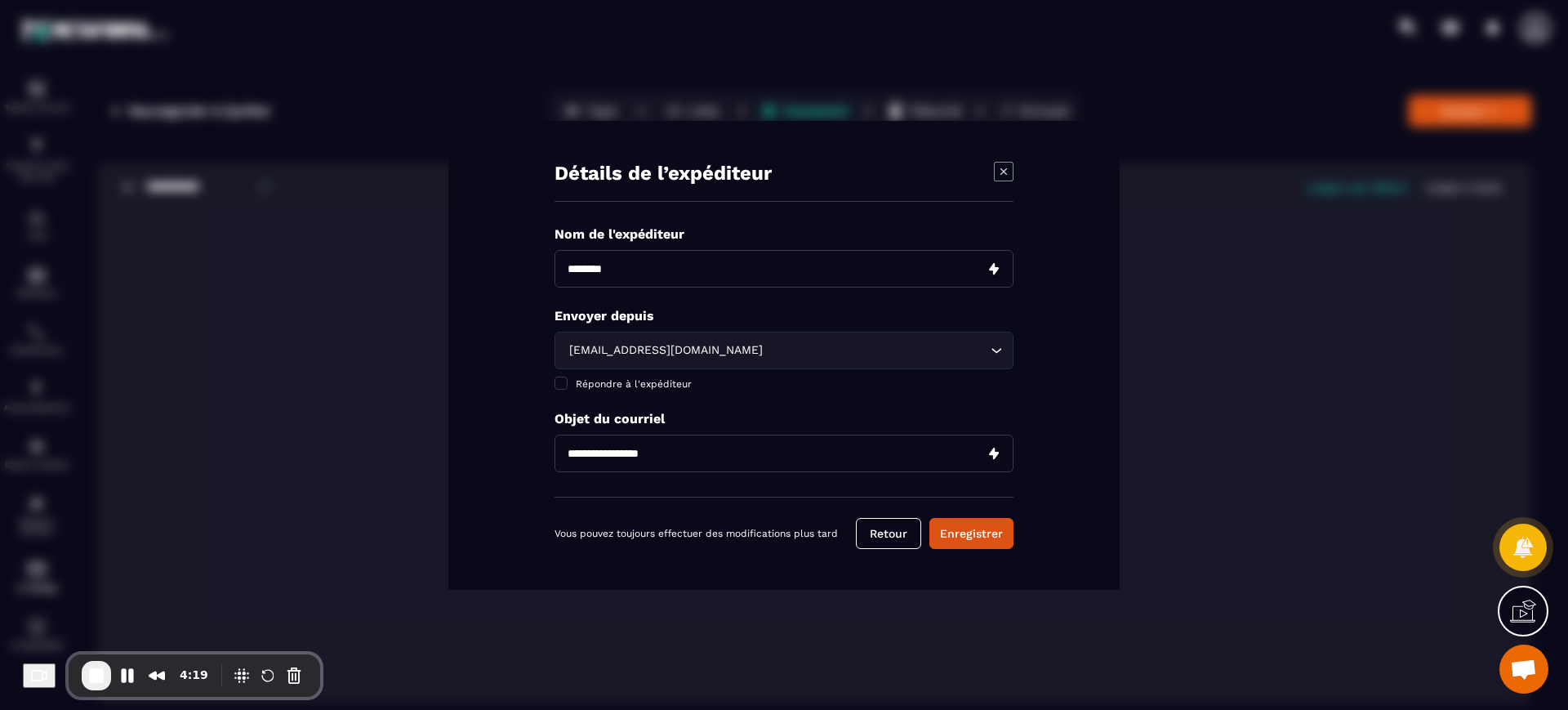
click at [651, 452] on input "Modal window" at bounding box center [784, 453] width 459 height 37
type input "*"
type input "**********"
click at [969, 542] on button "Enregistrer" at bounding box center [972, 533] width 84 height 31
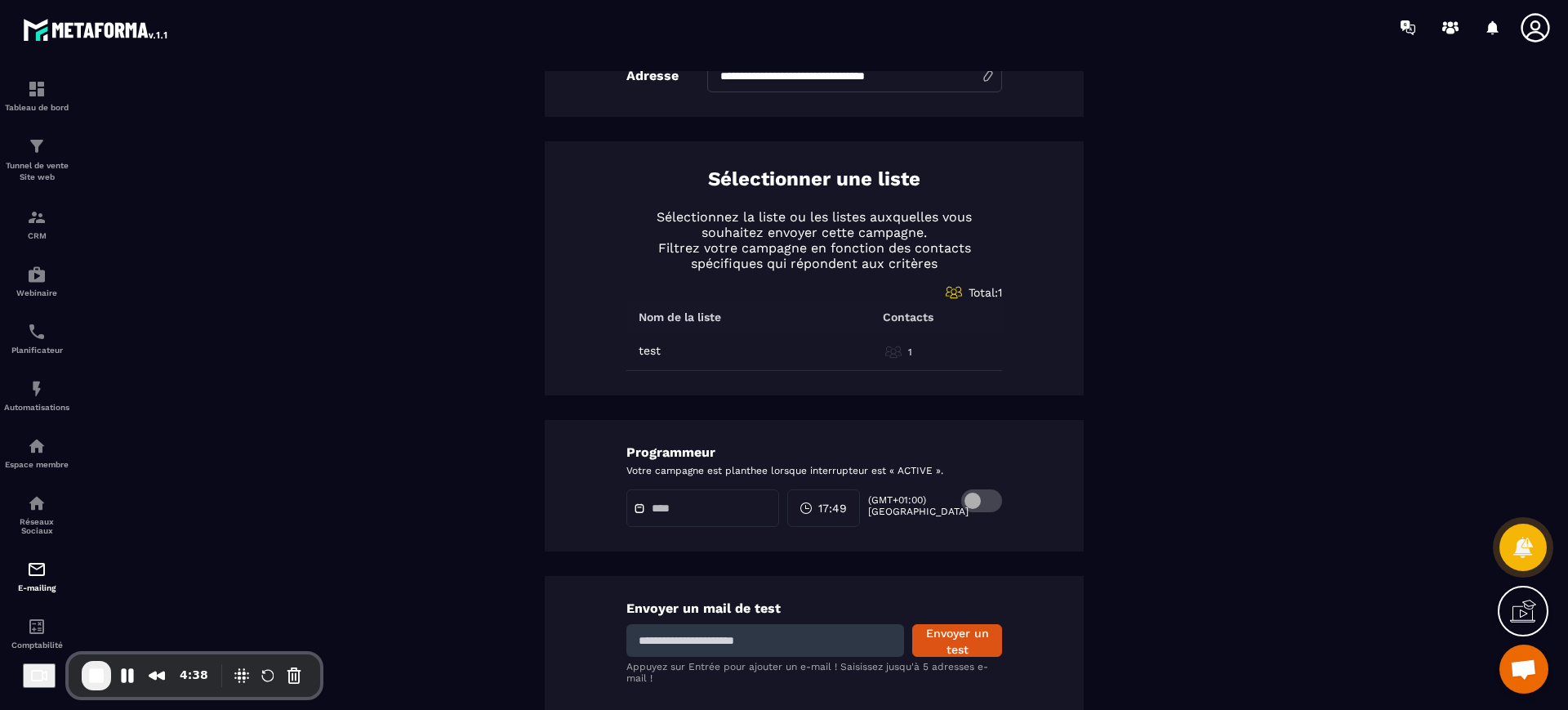
scroll to position [673, 0]
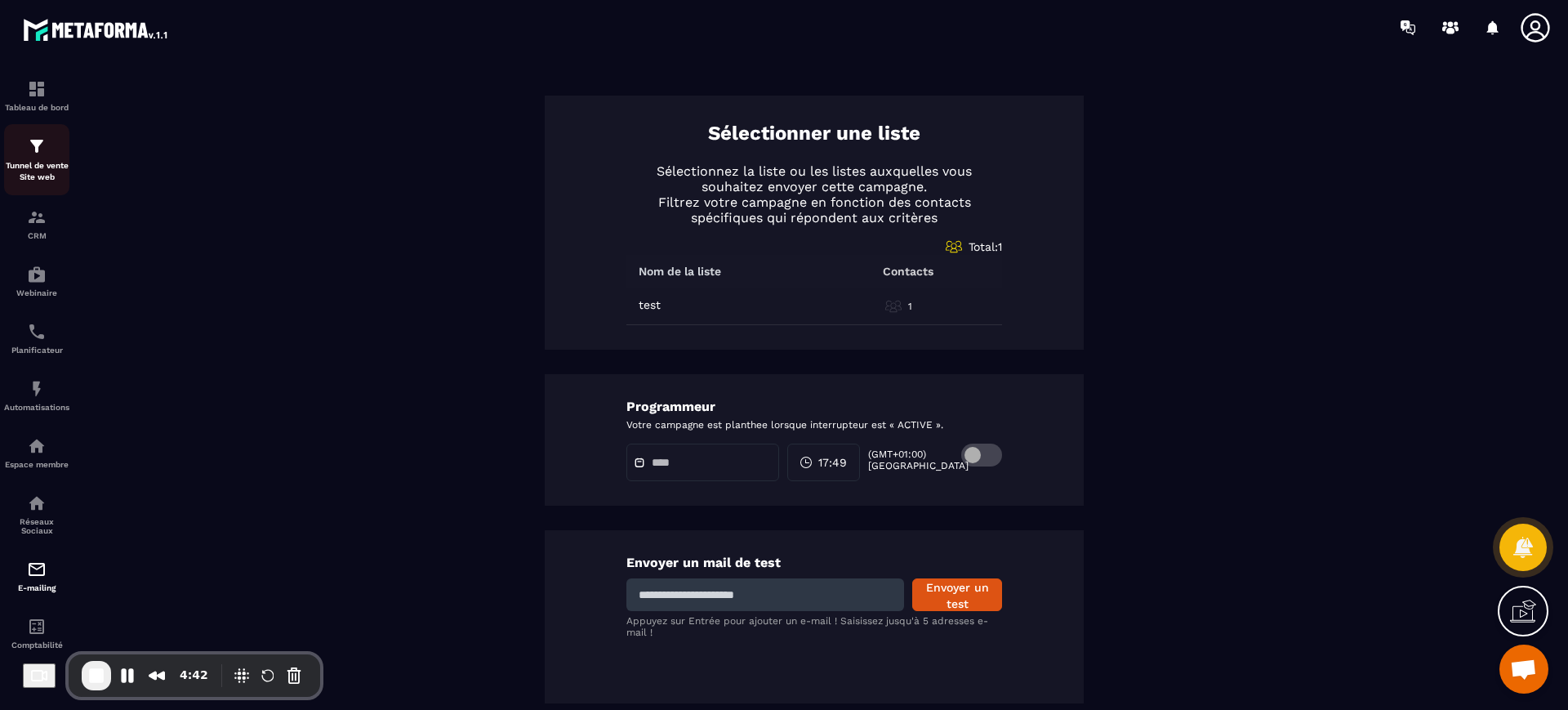
click at [23, 163] on p "Tunnel de vente Site web" at bounding box center [37, 172] width 65 height 23
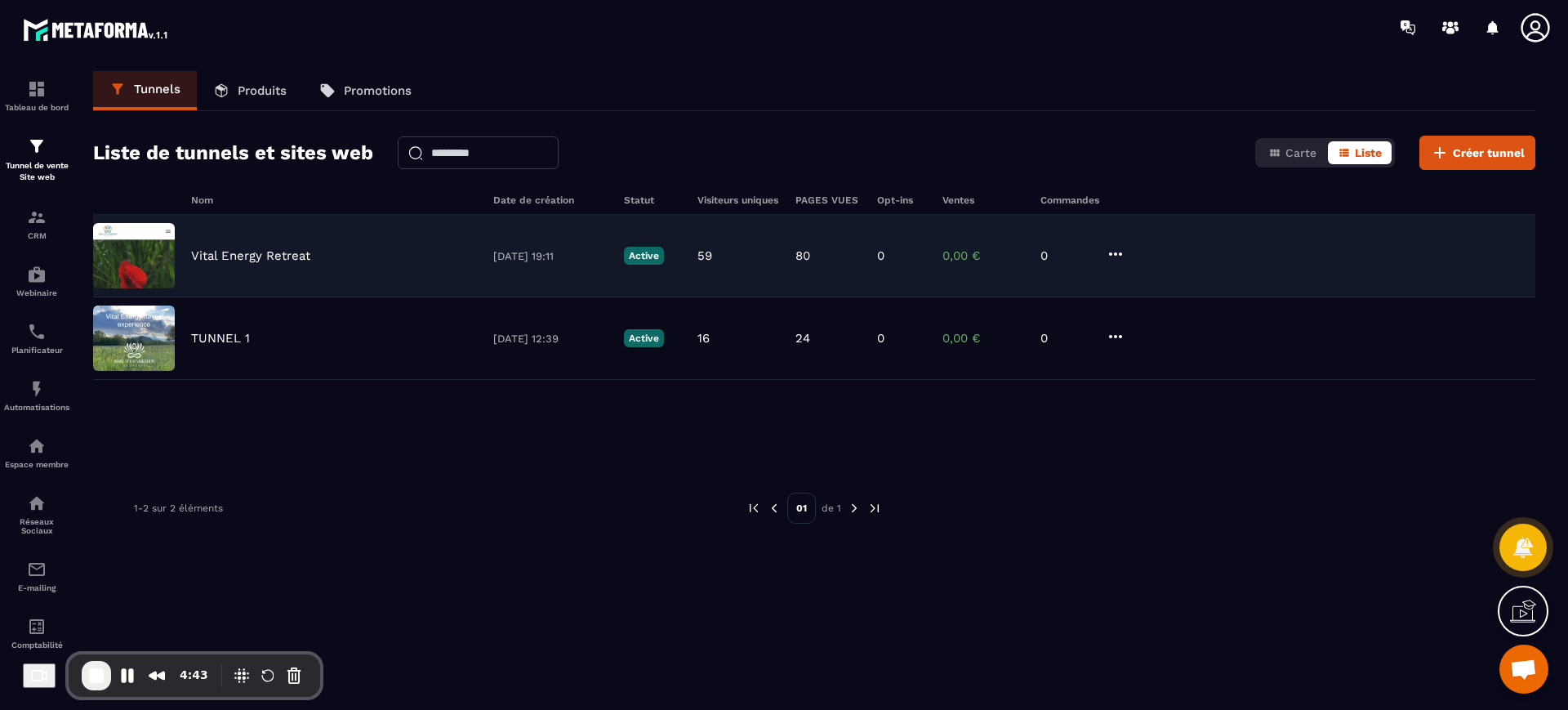
click at [245, 267] on div "Vital Energy Retreat [DATE] 19:11 Active 59 80 0 0,00 € 0" at bounding box center [814, 256] width 1442 height 83
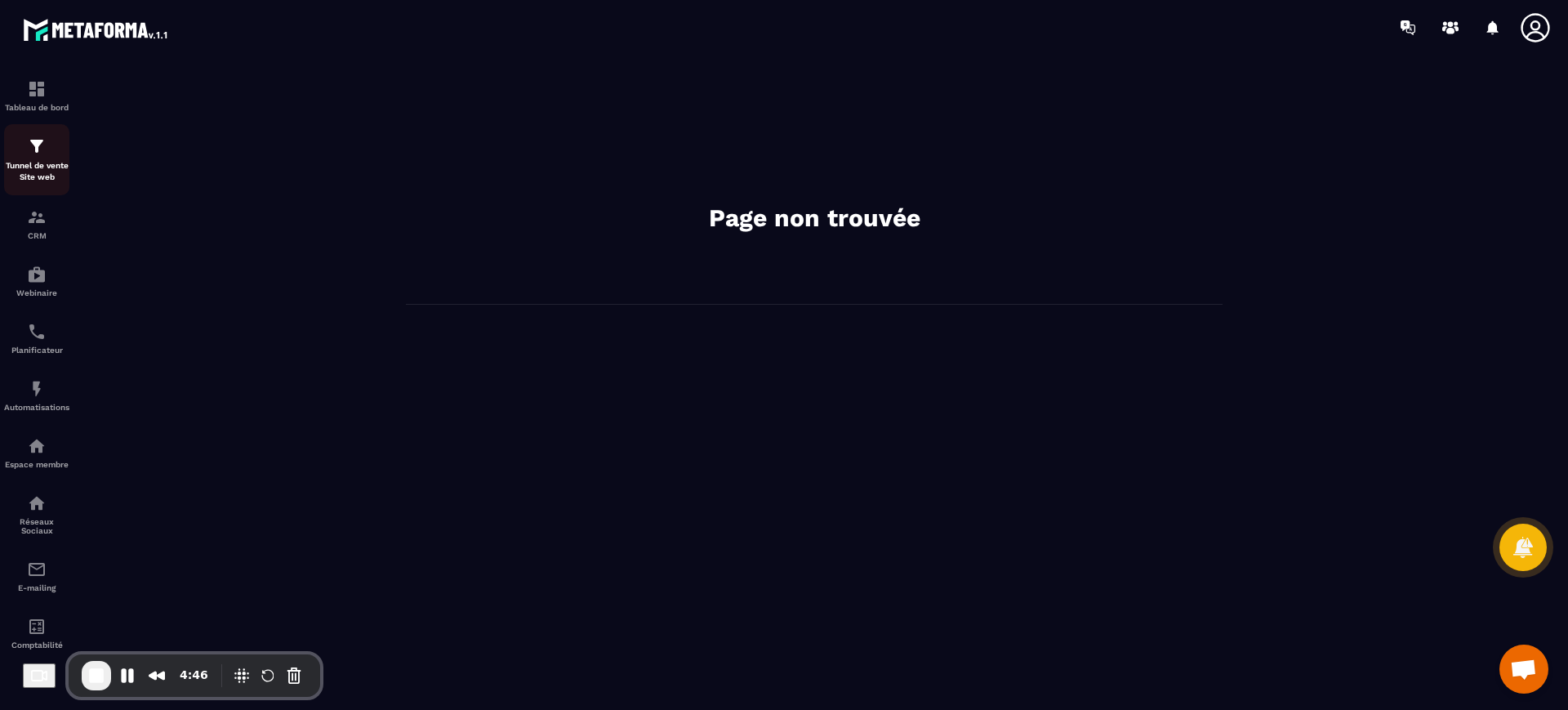
click at [29, 158] on div "Tunnel de vente Site web" at bounding box center [37, 160] width 65 height 46
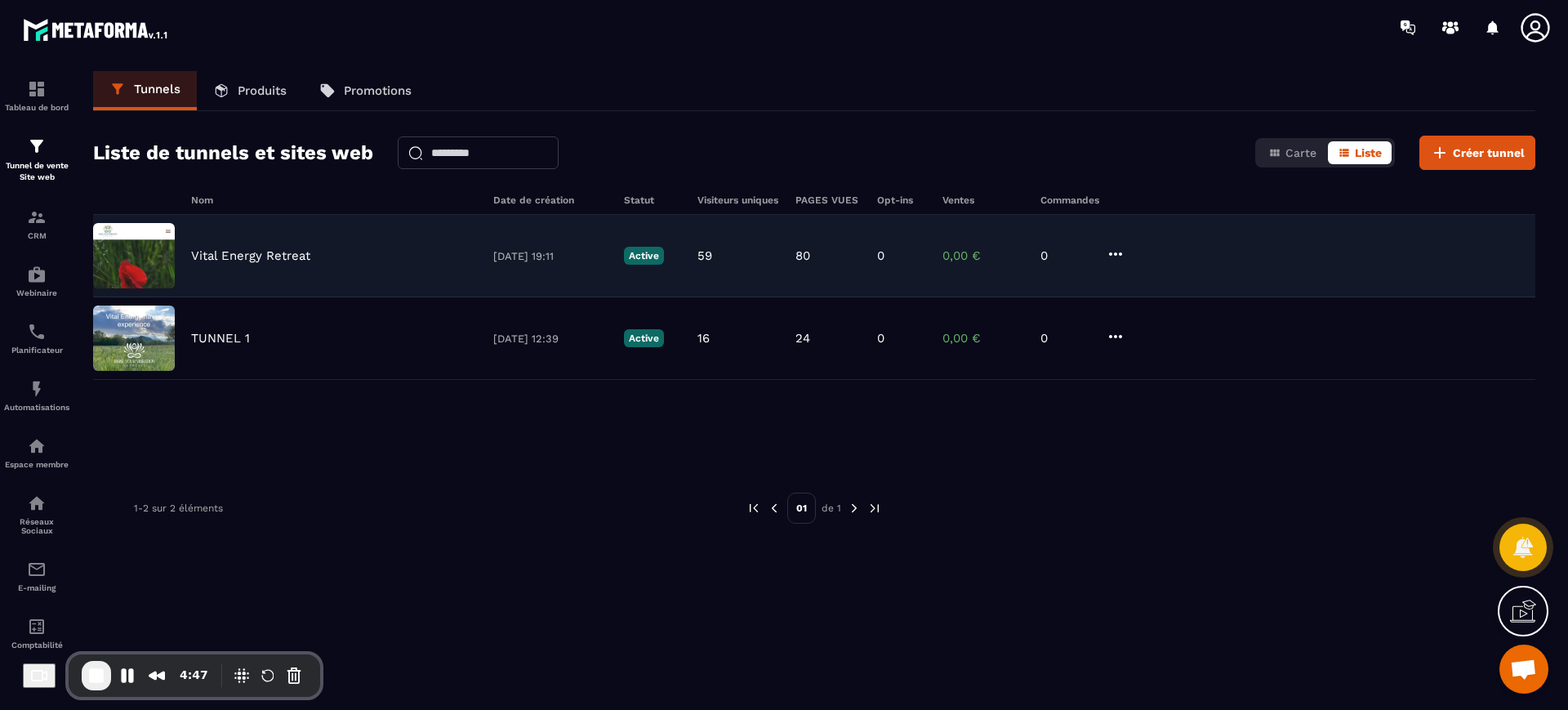
click at [247, 252] on p "Vital Energy Retreat" at bounding box center [250, 255] width 119 height 14
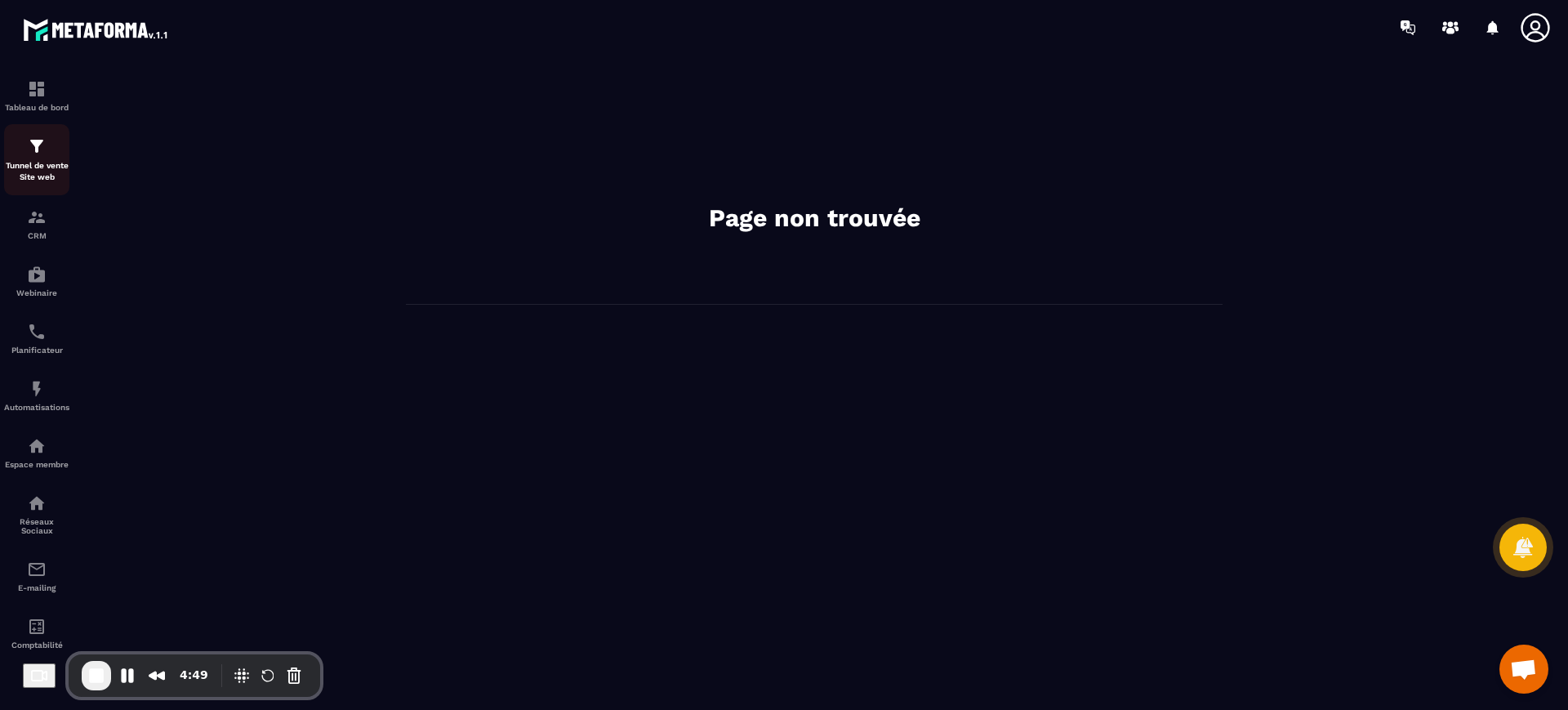
click at [11, 182] on p "Tunnel de vente Site web" at bounding box center [37, 172] width 65 height 23
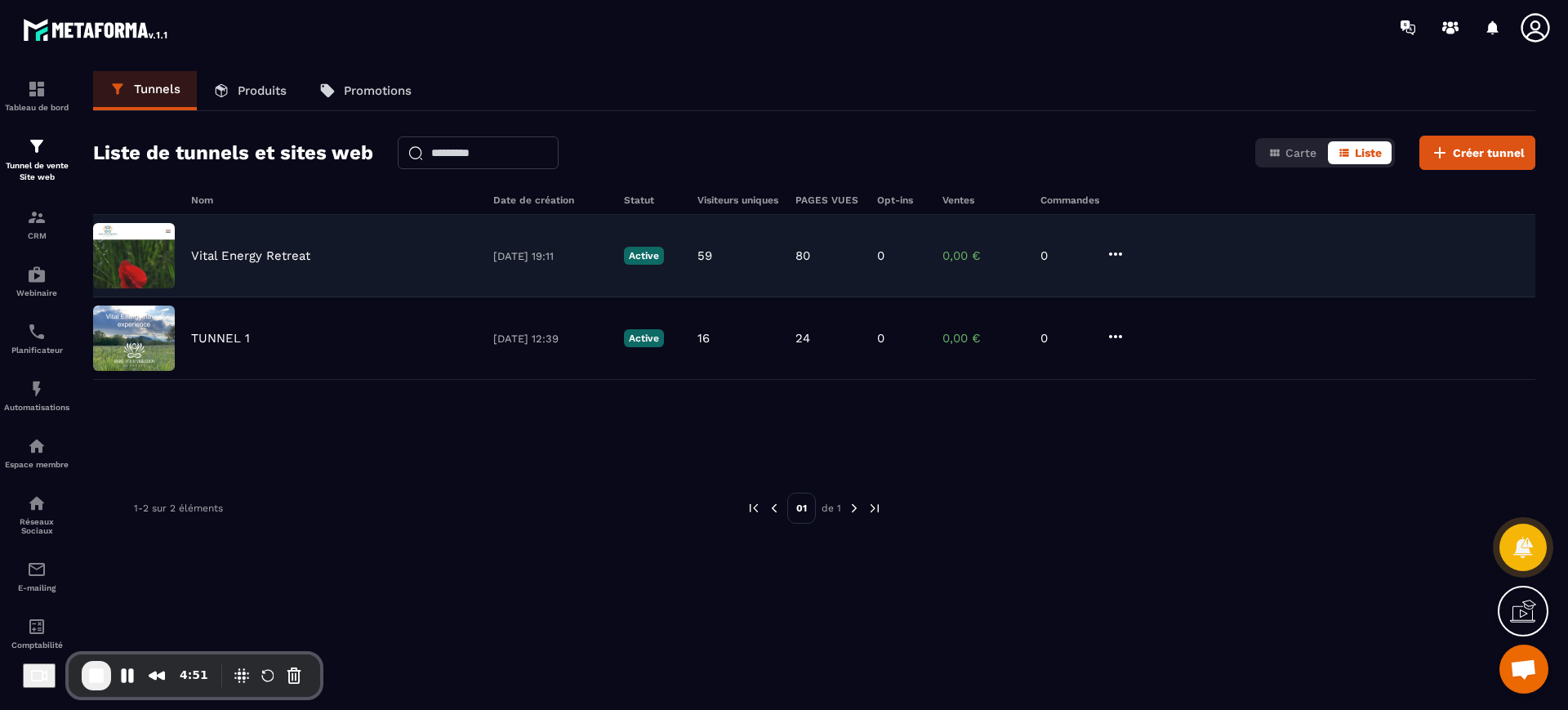
click at [152, 248] on img at bounding box center [134, 255] width 82 height 65
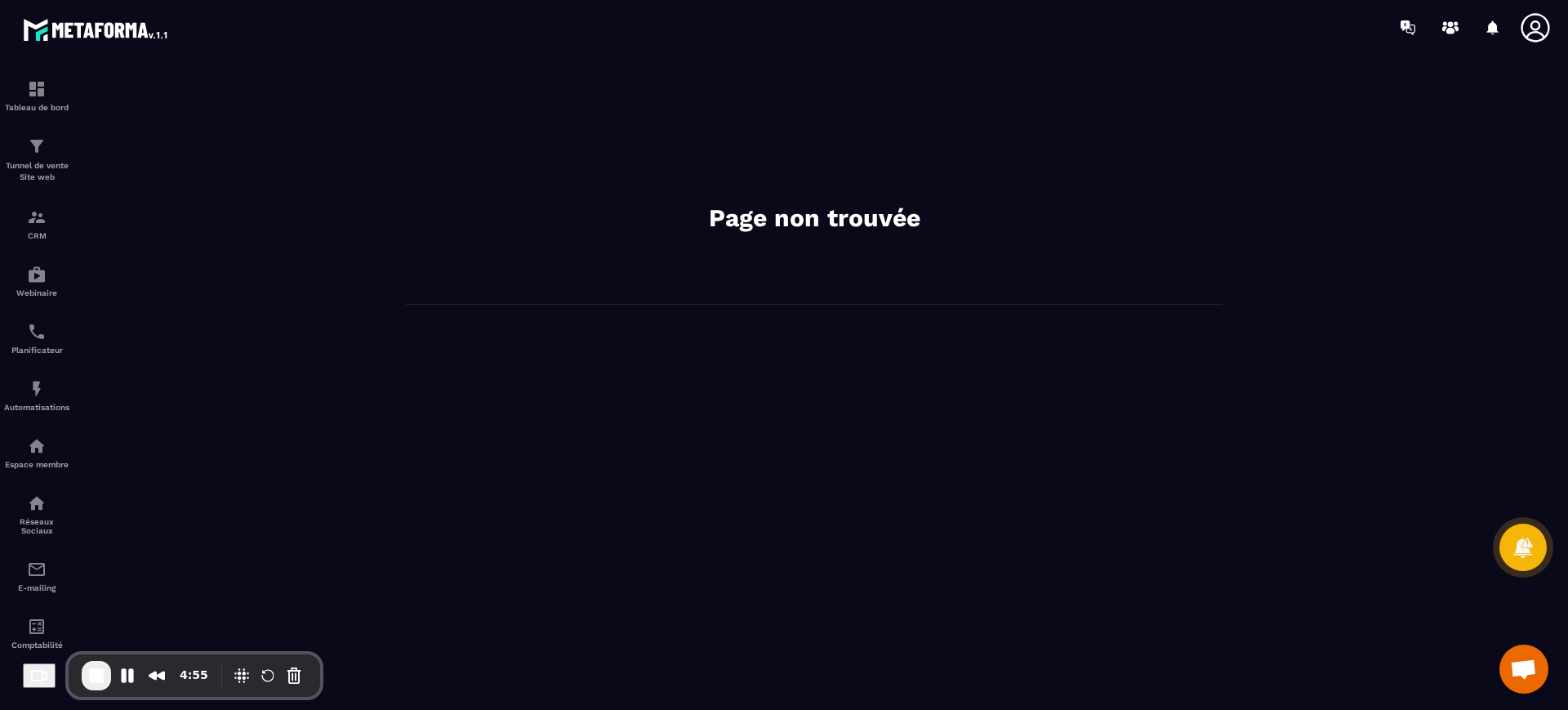
click at [1526, 39] on icon at bounding box center [1535, 28] width 33 height 33
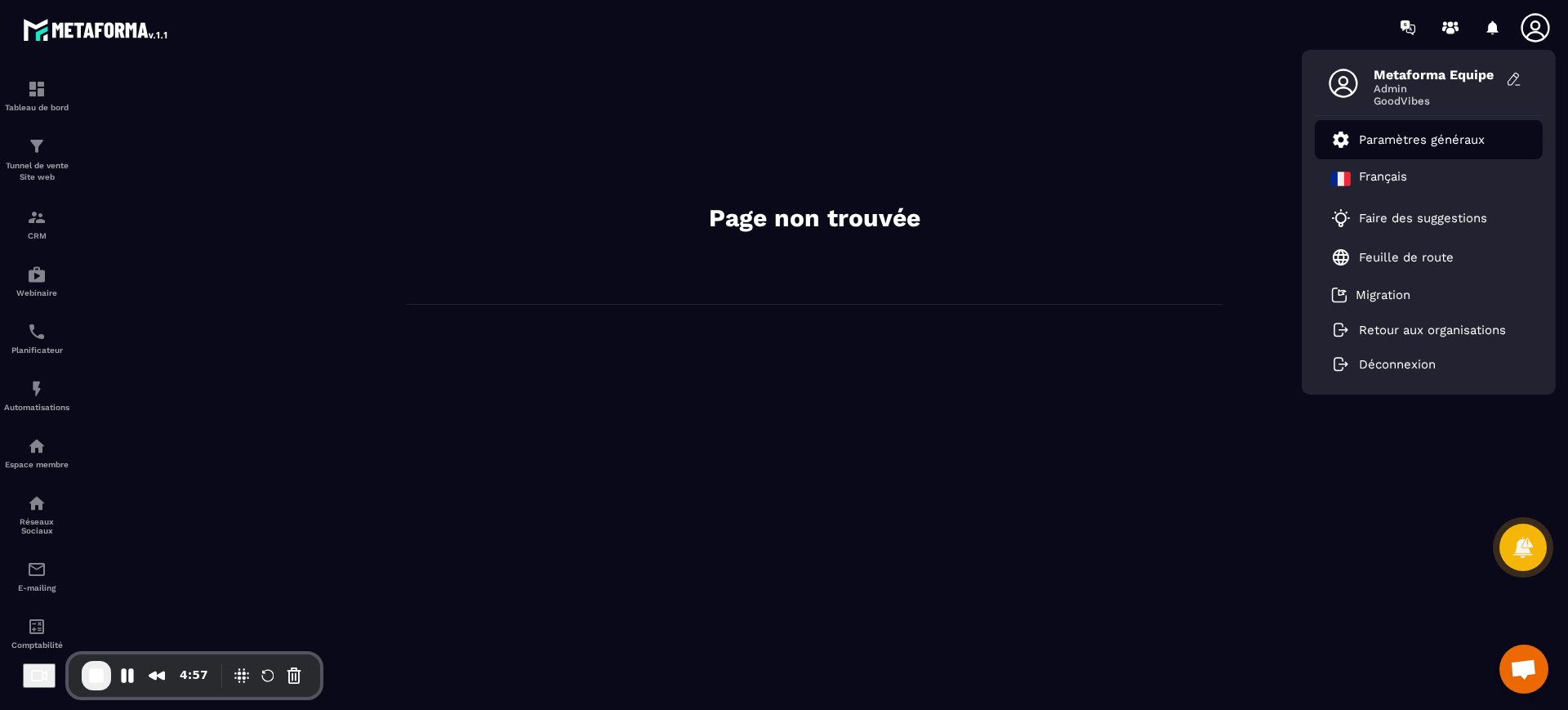
click at [1391, 136] on p "Paramètres généraux" at bounding box center [1421, 139] width 126 height 14
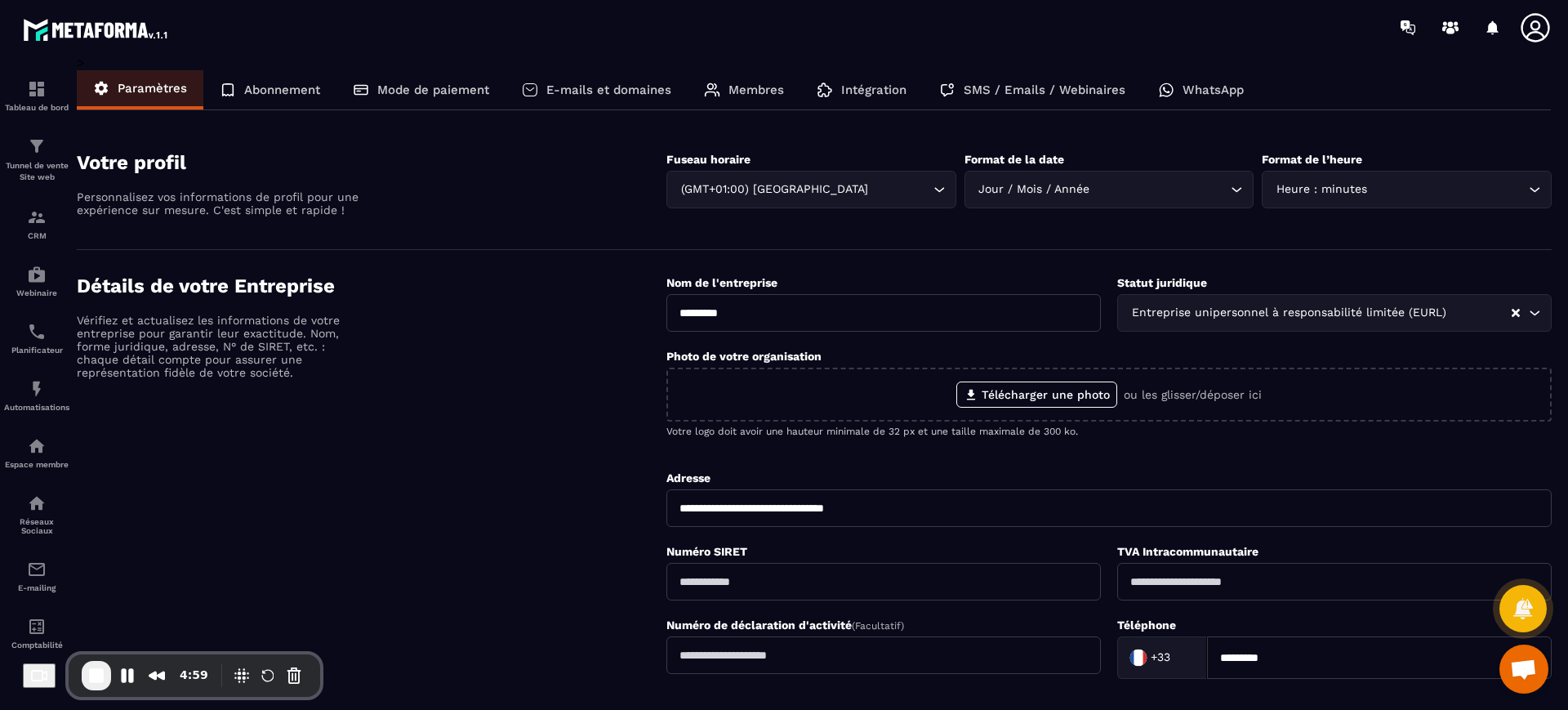
click at [631, 98] on div "E-mails et domaines" at bounding box center [596, 90] width 182 height 39
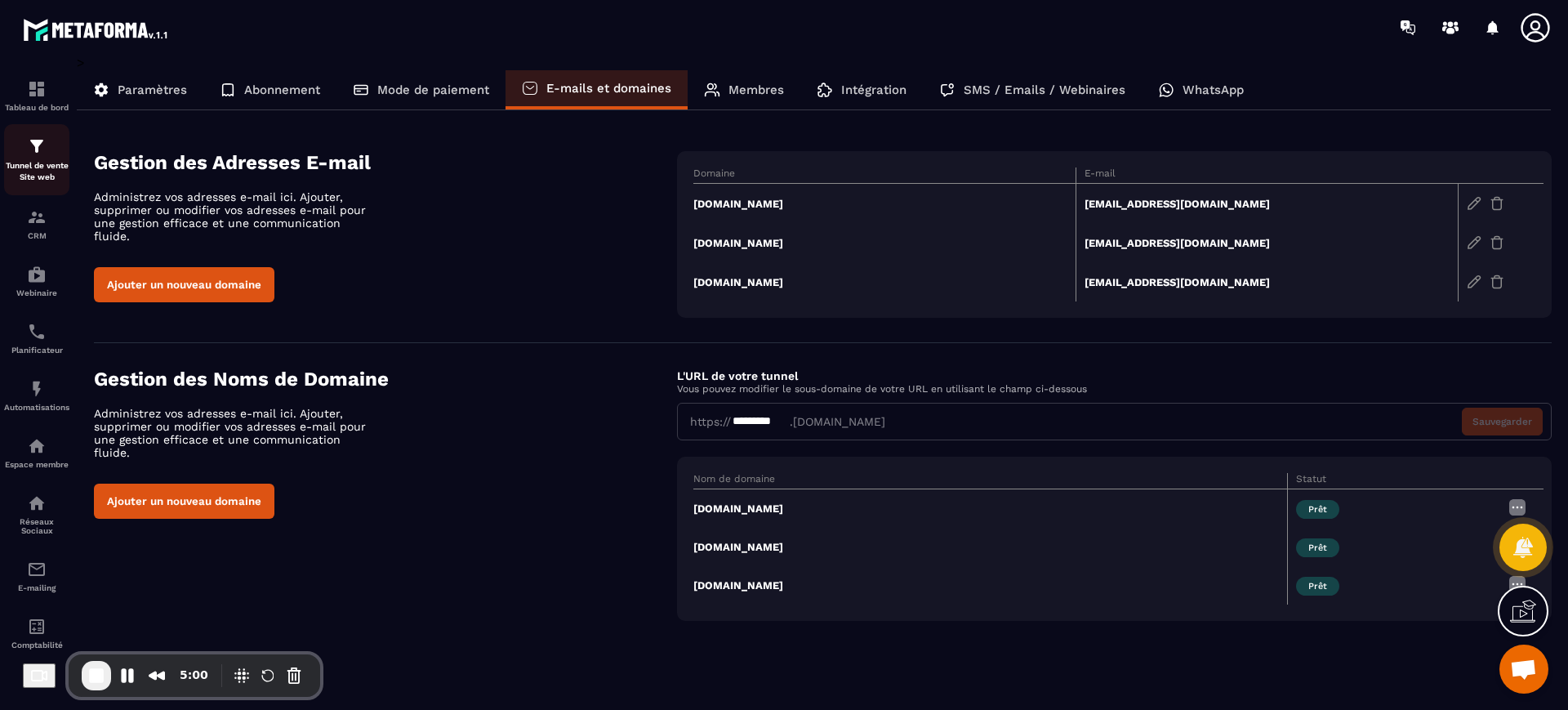
click at [28, 136] on img at bounding box center [37, 146] width 20 height 20
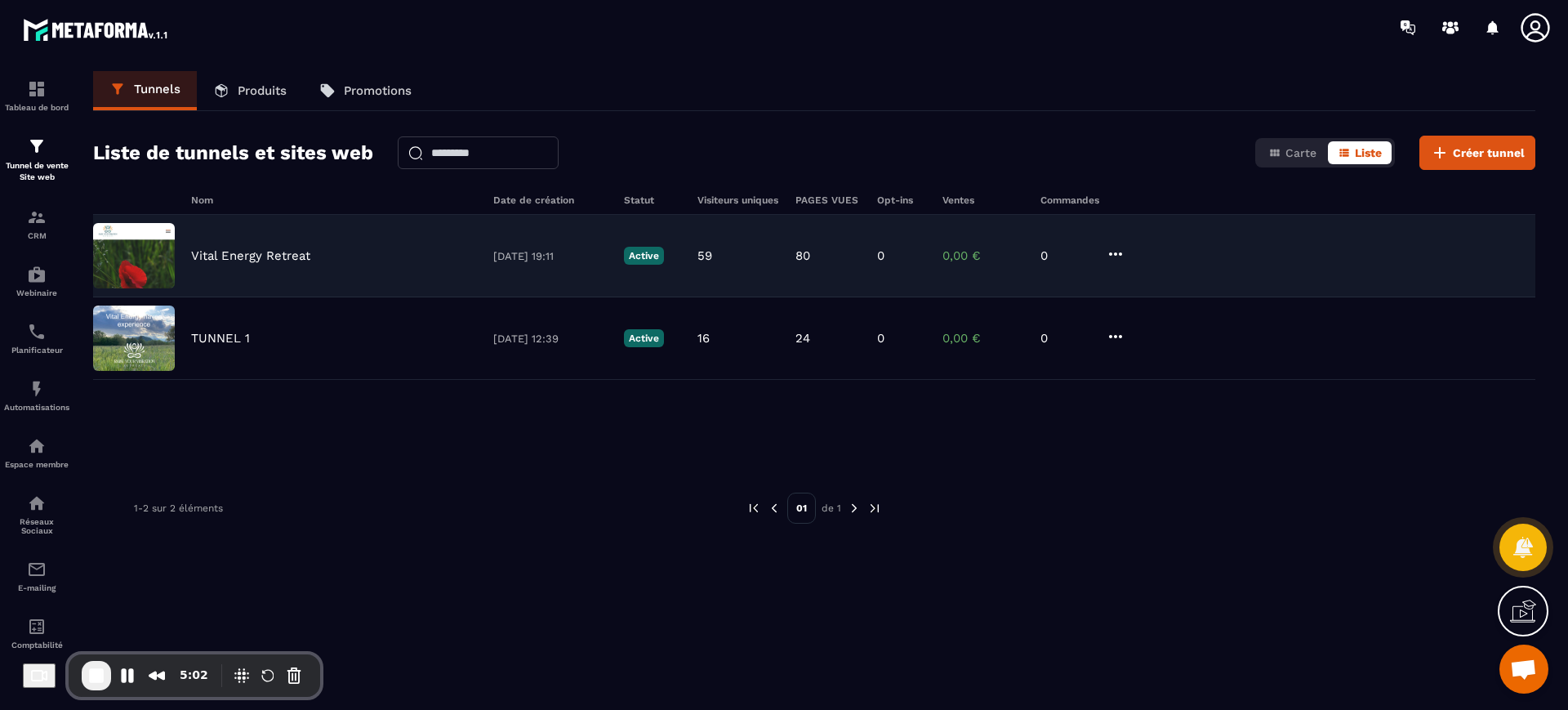
click at [216, 246] on div "Vital Energy Retreat [DATE] 19:11 Active 59 80 0 0,00 € 0" at bounding box center [814, 256] width 1442 height 83
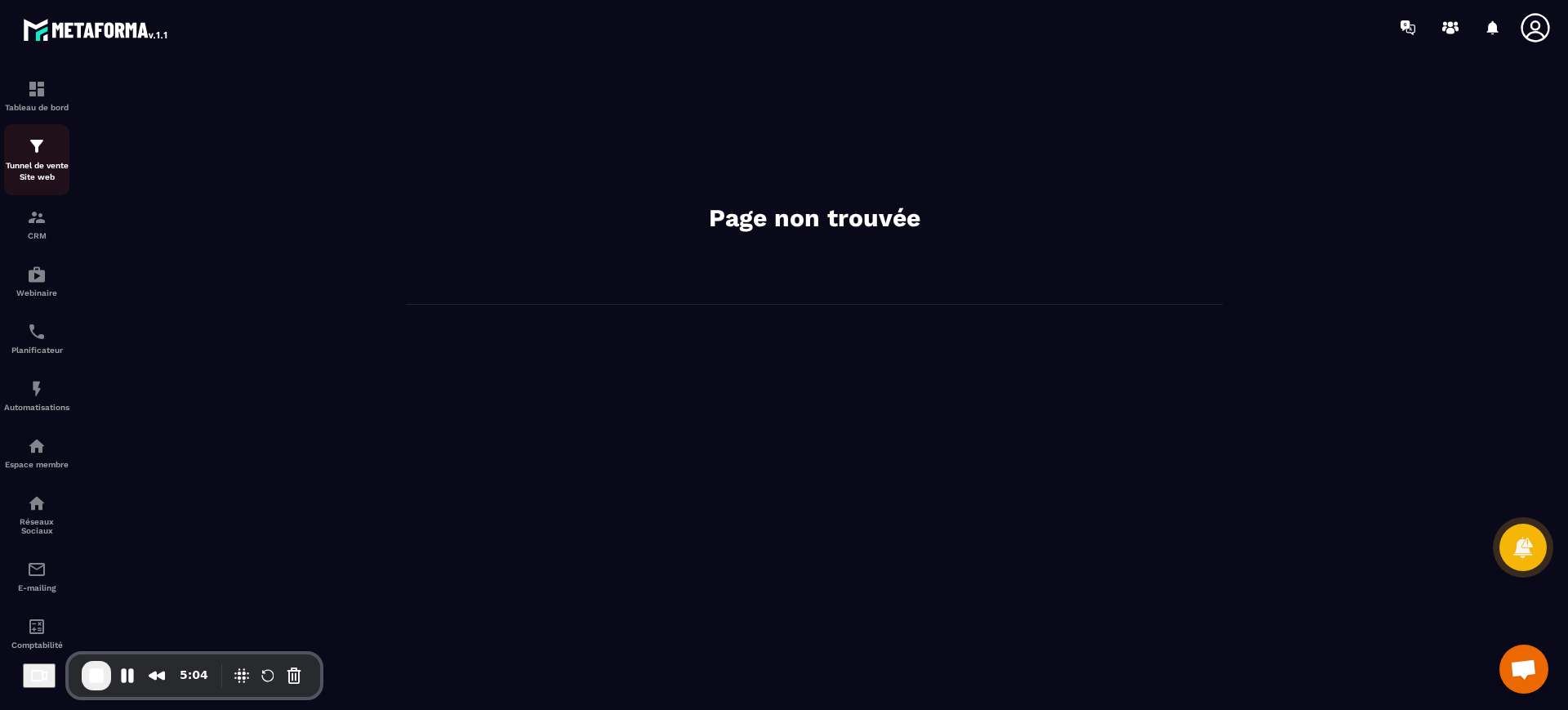
click at [43, 151] on img at bounding box center [37, 146] width 20 height 20
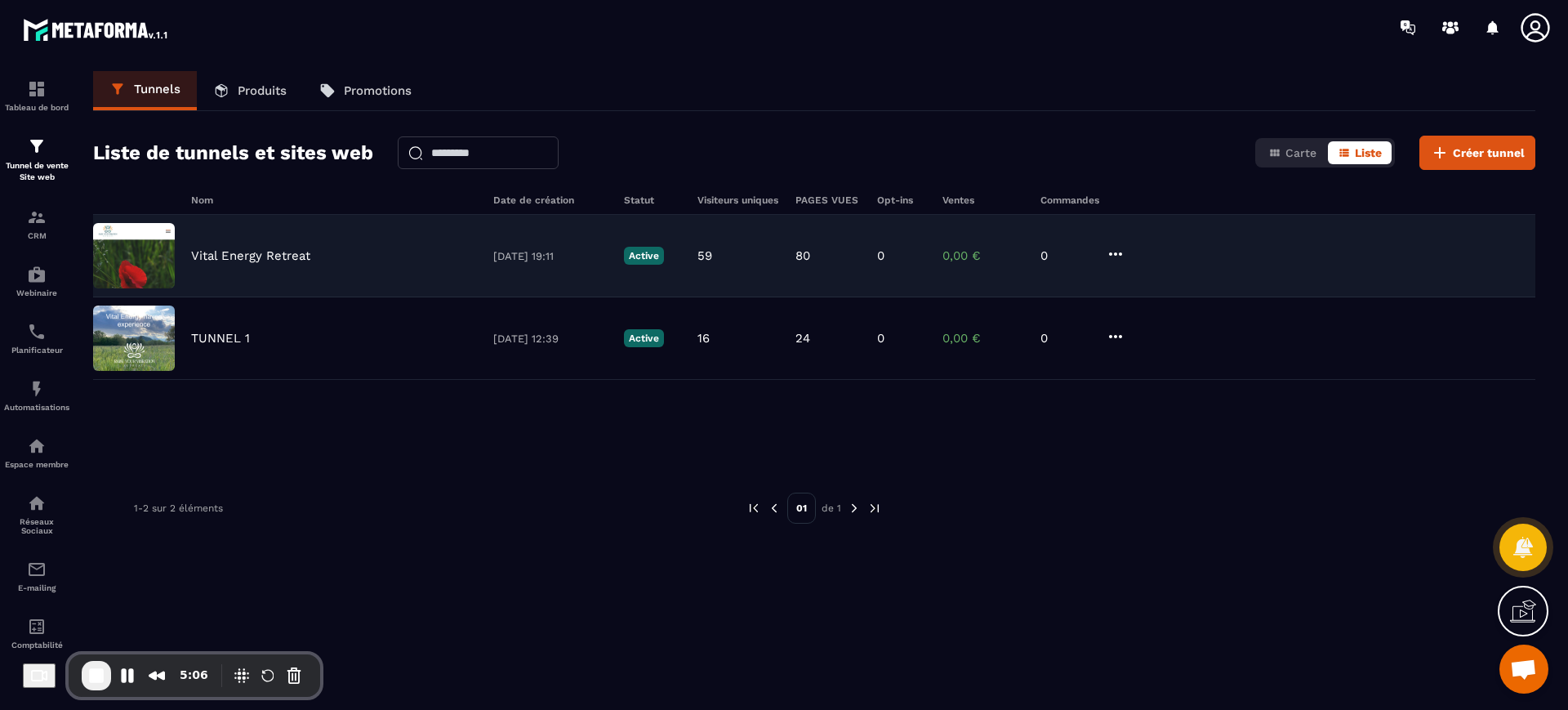
click at [1107, 248] on icon at bounding box center [1115, 254] width 20 height 20
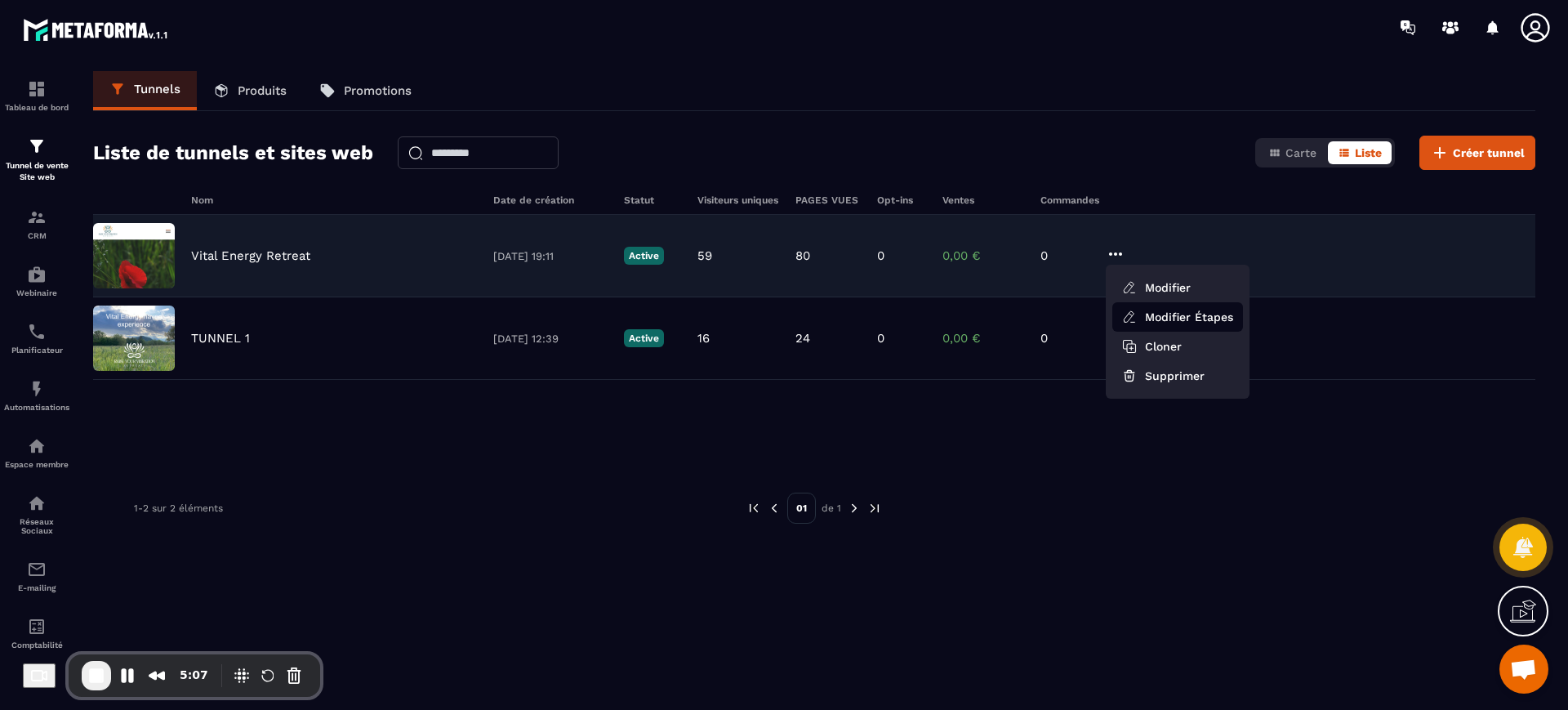
click at [1144, 311] on link "Modifier Étapes" at bounding box center [1178, 317] width 131 height 29
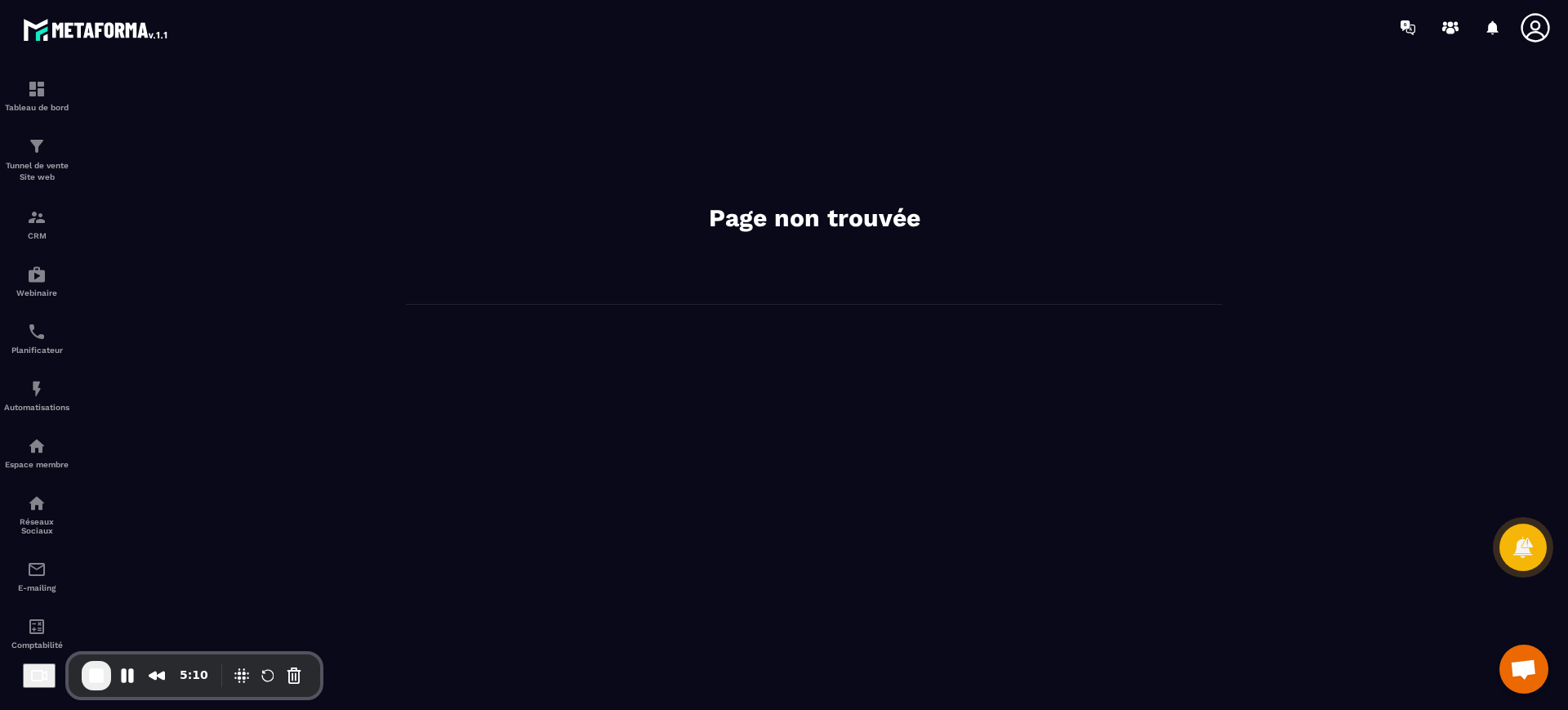
click at [1526, 27] on icon at bounding box center [1535, 28] width 33 height 33
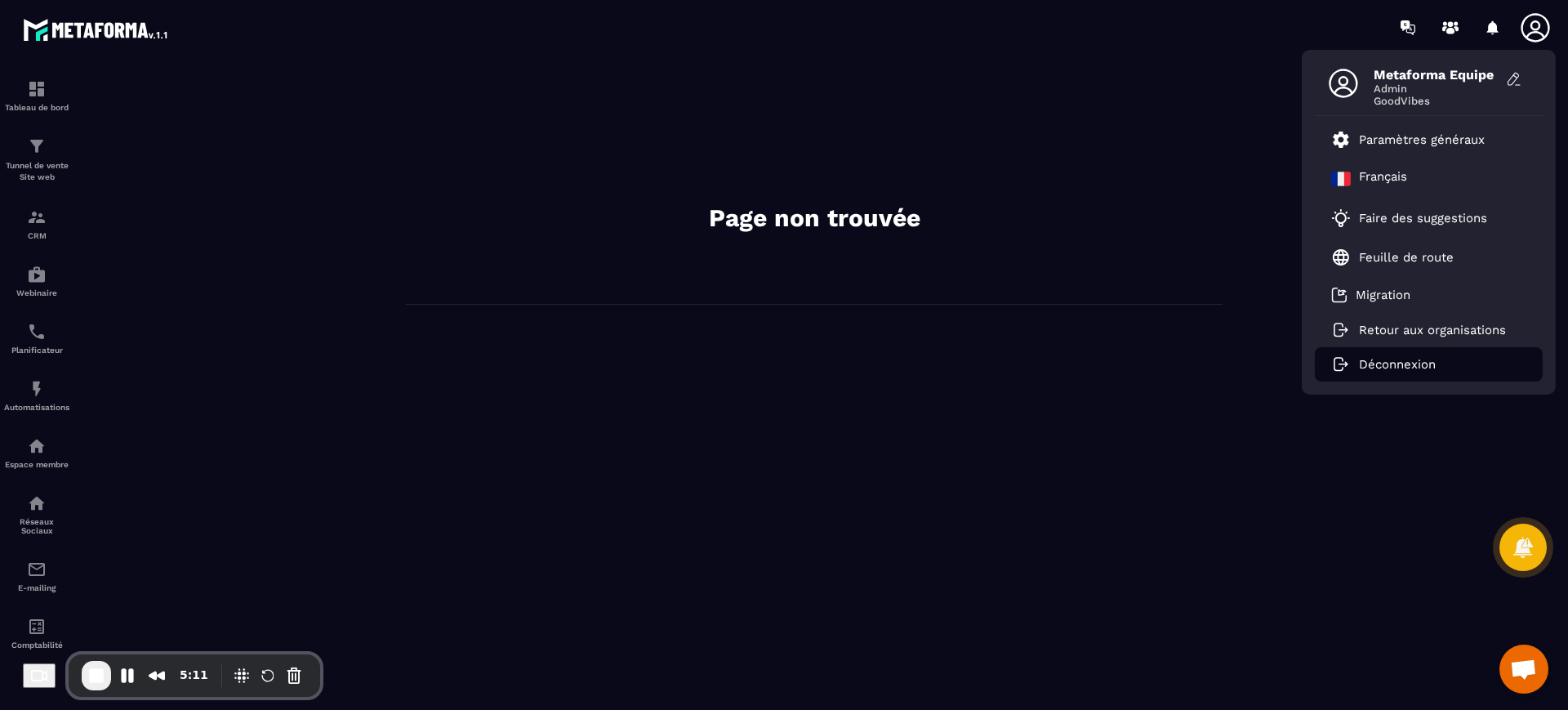
click at [1375, 353] on li "Déconnexion" at bounding box center [1429, 364] width 228 height 34
